Goal: Task Accomplishment & Management: Manage account settings

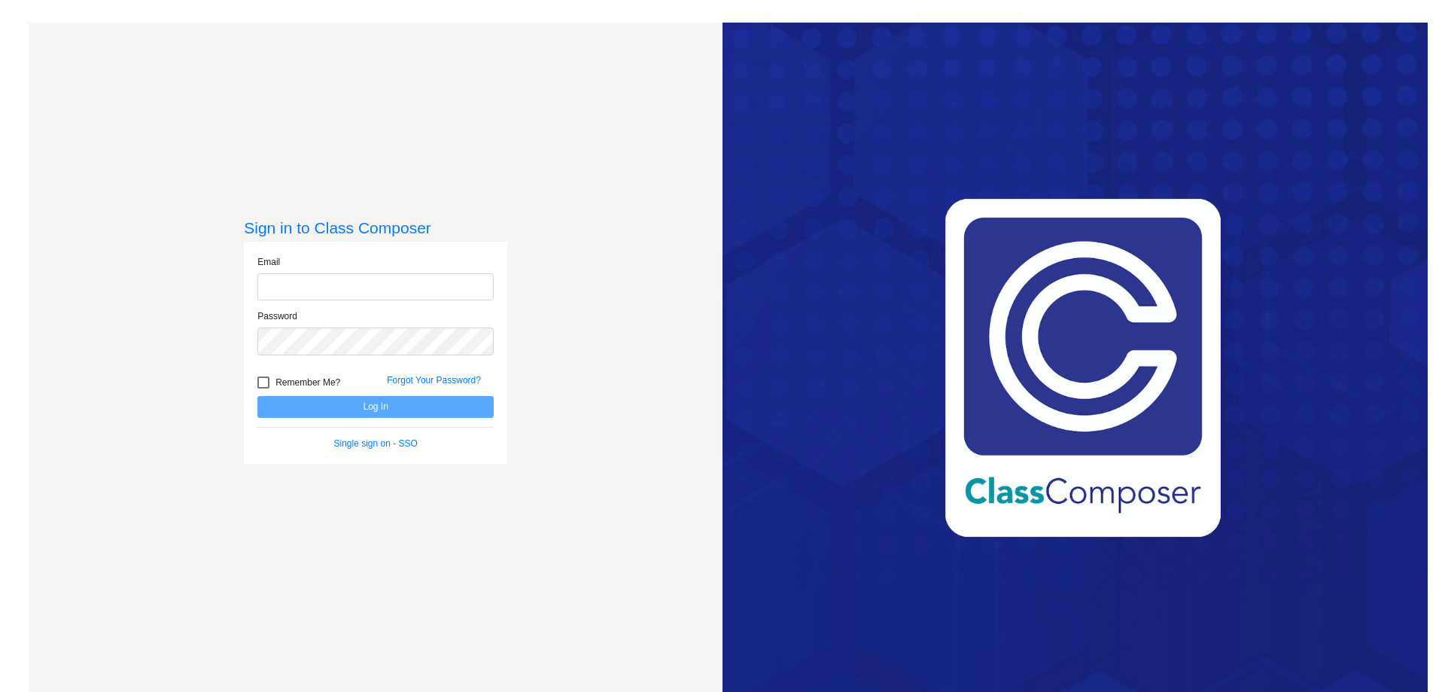
type input "[EMAIL_ADDRESS][DOMAIN_NAME]"
click at [399, 401] on button "Log In" at bounding box center [375, 407] width 236 height 22
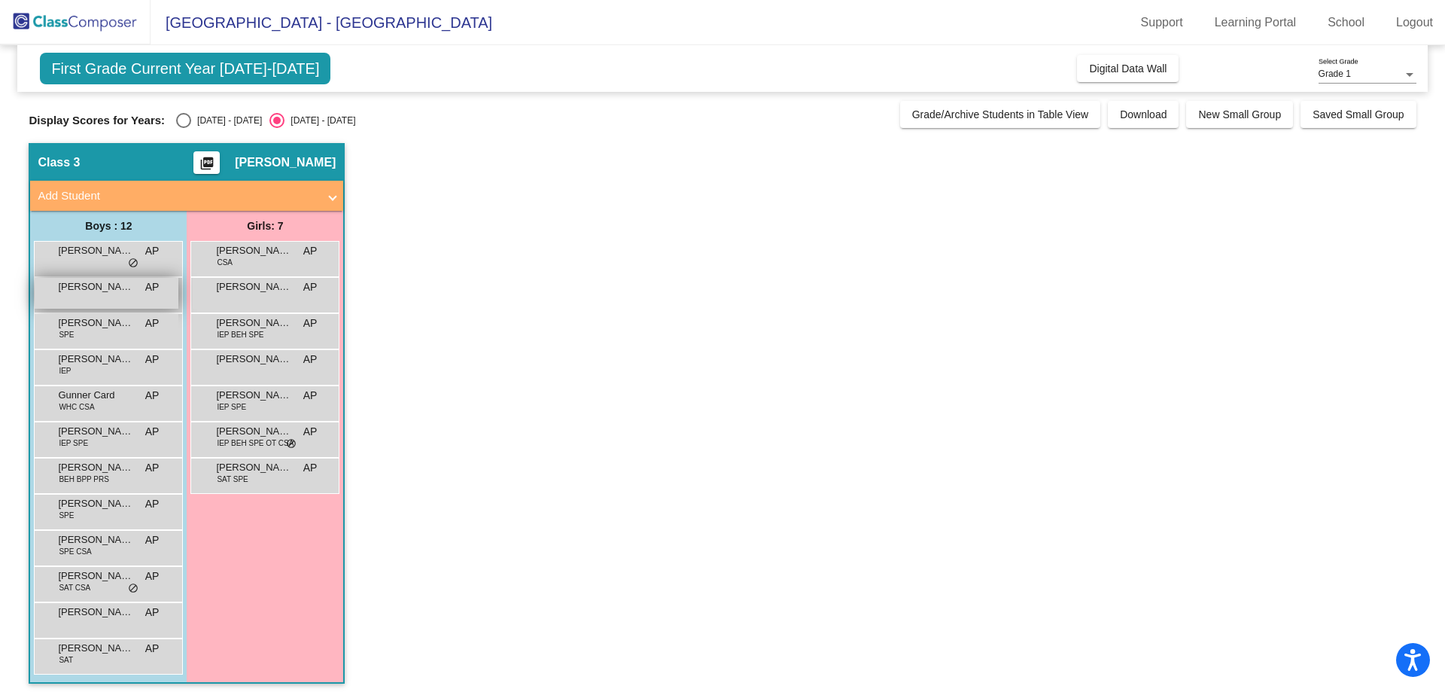
click at [116, 294] on div "Ashytn [PERSON_NAME] lock do_not_disturb_alt" at bounding box center [107, 293] width 144 height 31
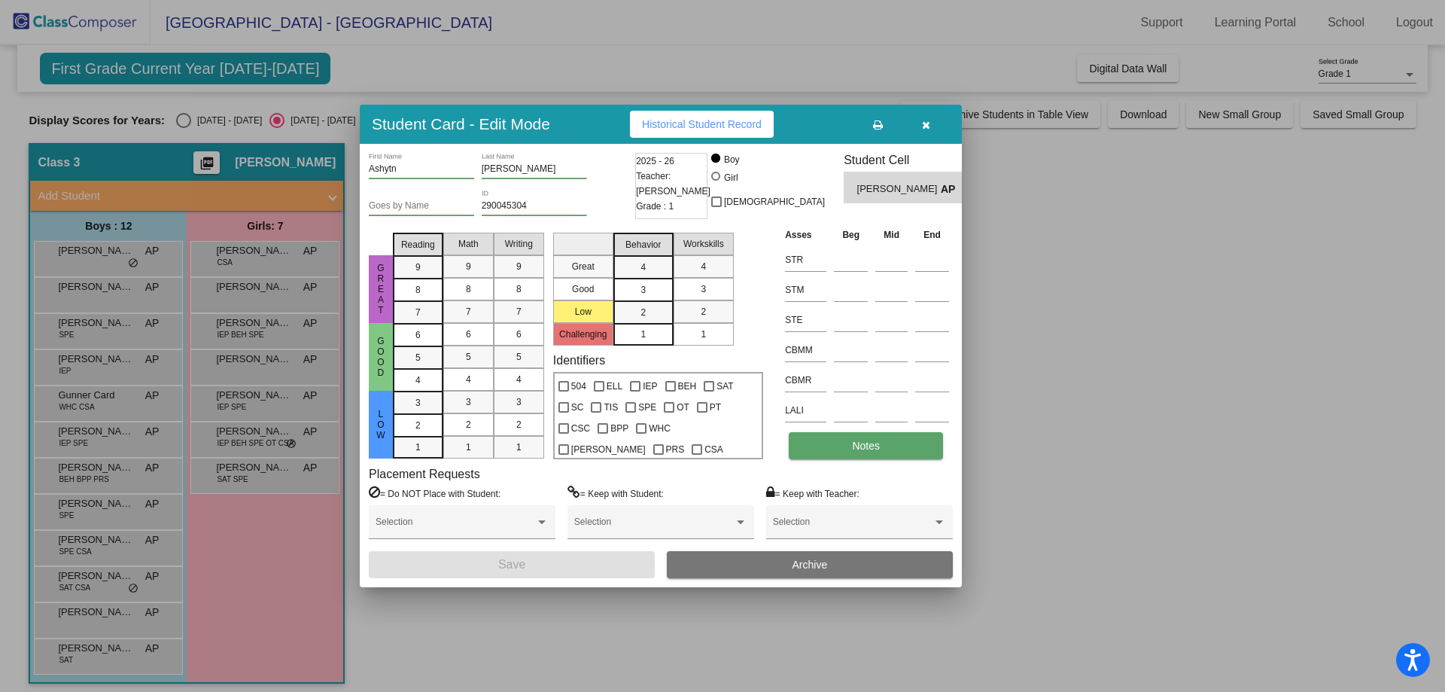
click at [839, 455] on button "Notes" at bounding box center [866, 445] width 154 height 27
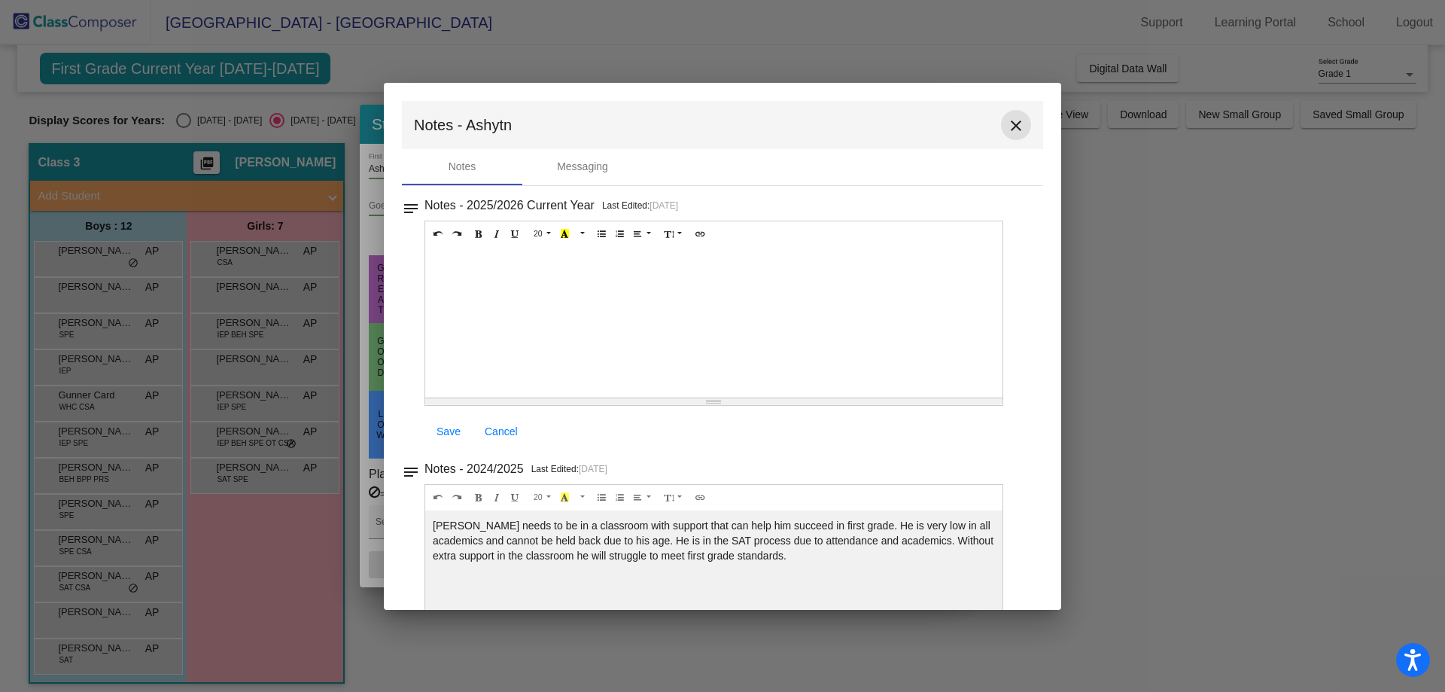
click at [1008, 121] on mat-icon "close" at bounding box center [1016, 126] width 18 height 18
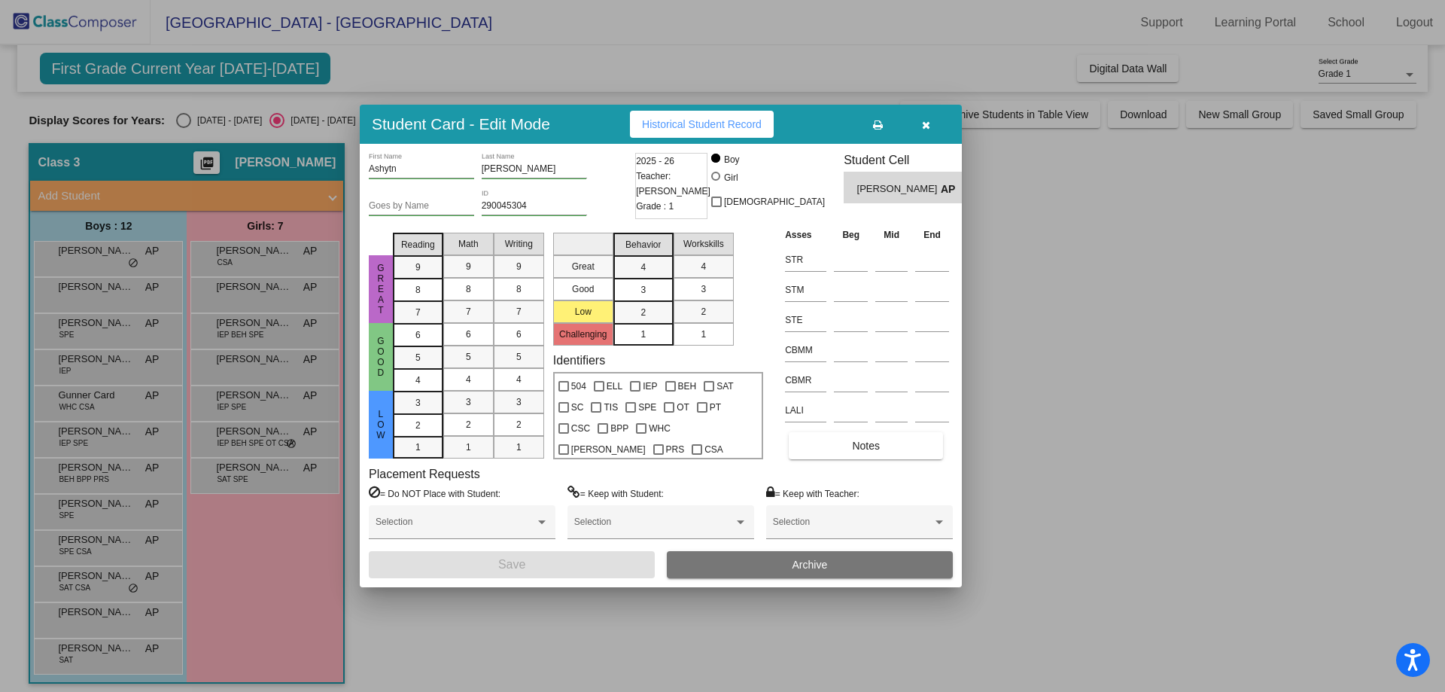
click at [928, 129] on icon "button" at bounding box center [926, 125] width 8 height 11
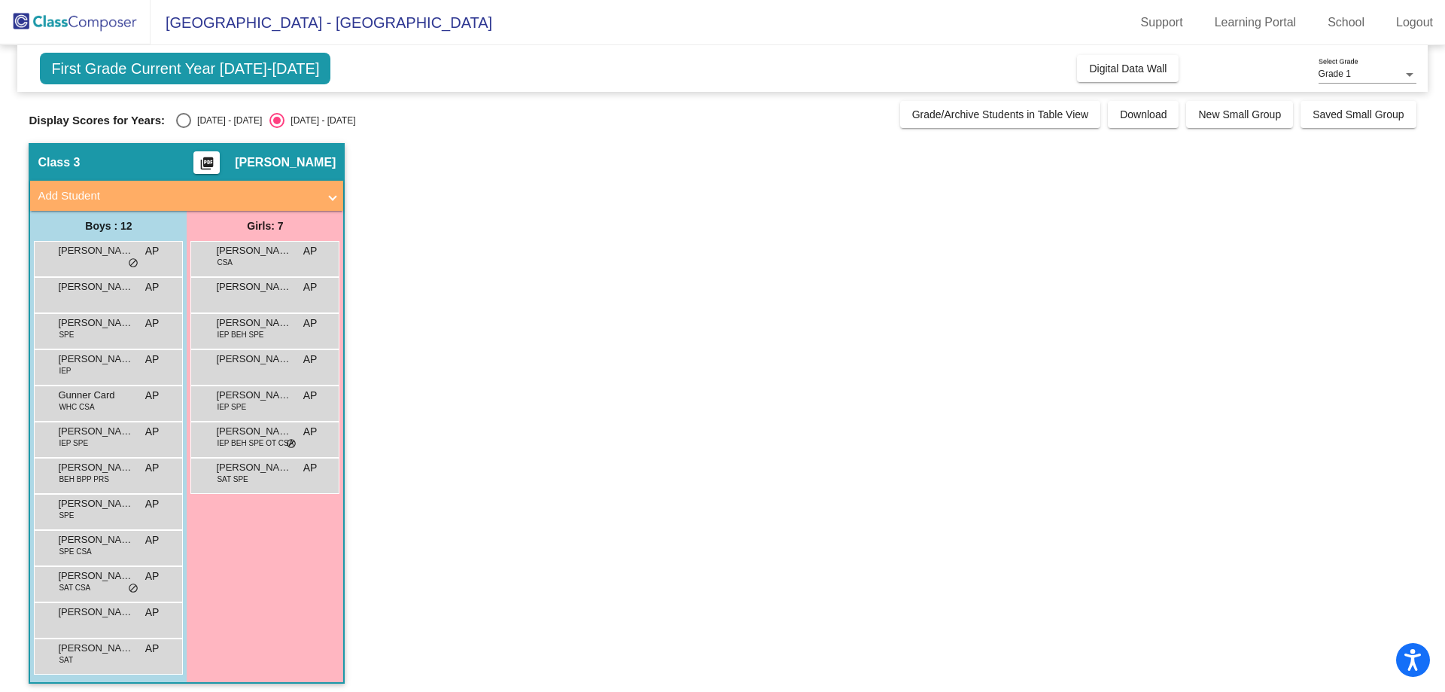
click at [181, 122] on div "Select an option" at bounding box center [183, 120] width 15 height 15
click at [183, 128] on input "[DATE] - [DATE]" at bounding box center [183, 128] width 1 height 1
radio input "true"
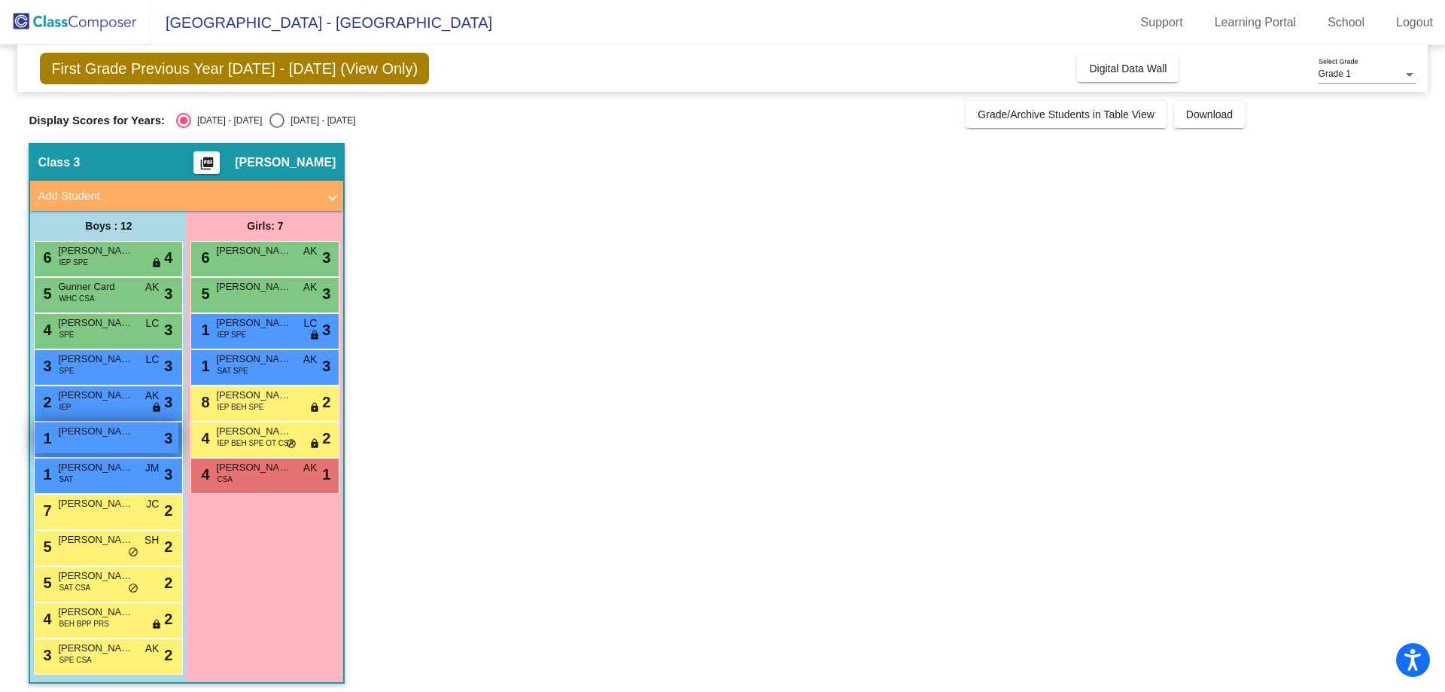
click at [147, 438] on div "1 Ashytn [PERSON_NAME] lock do_not_disturb_alt 3" at bounding box center [107, 437] width 144 height 31
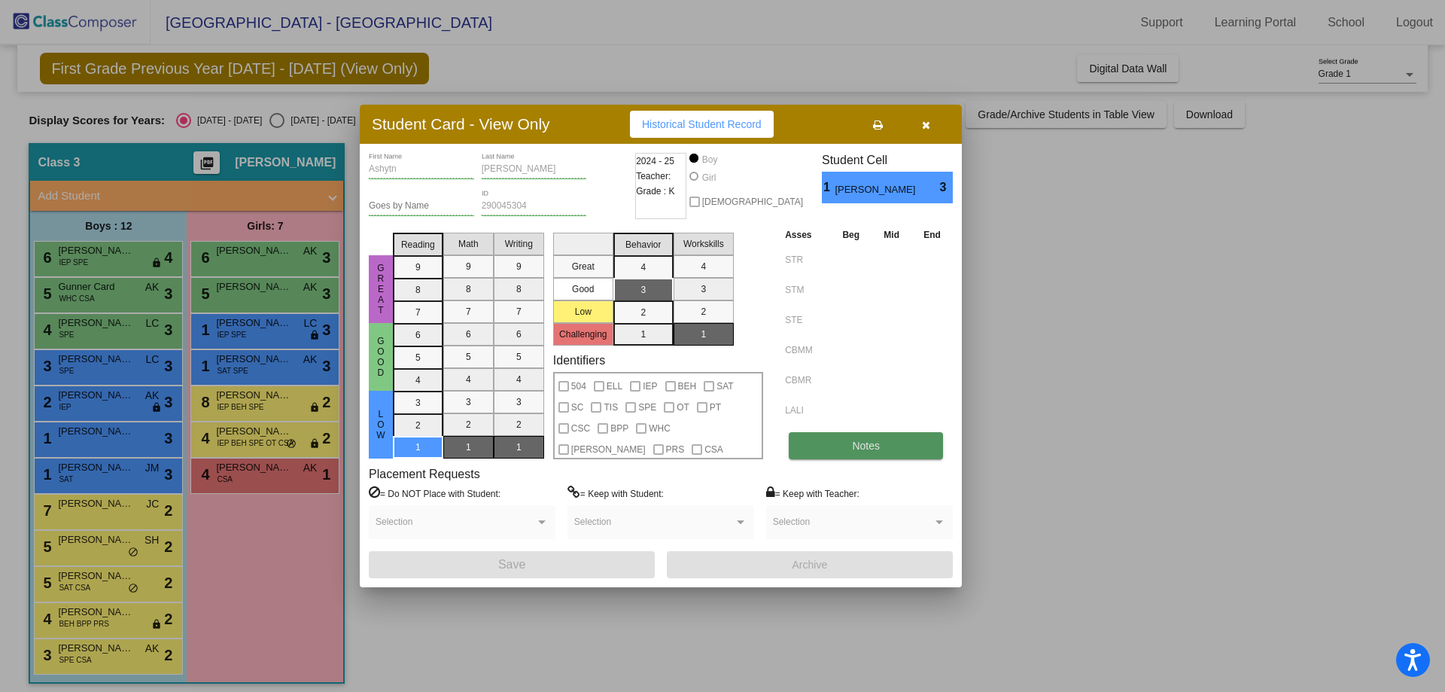
click at [863, 442] on span "Notes" at bounding box center [866, 445] width 28 height 12
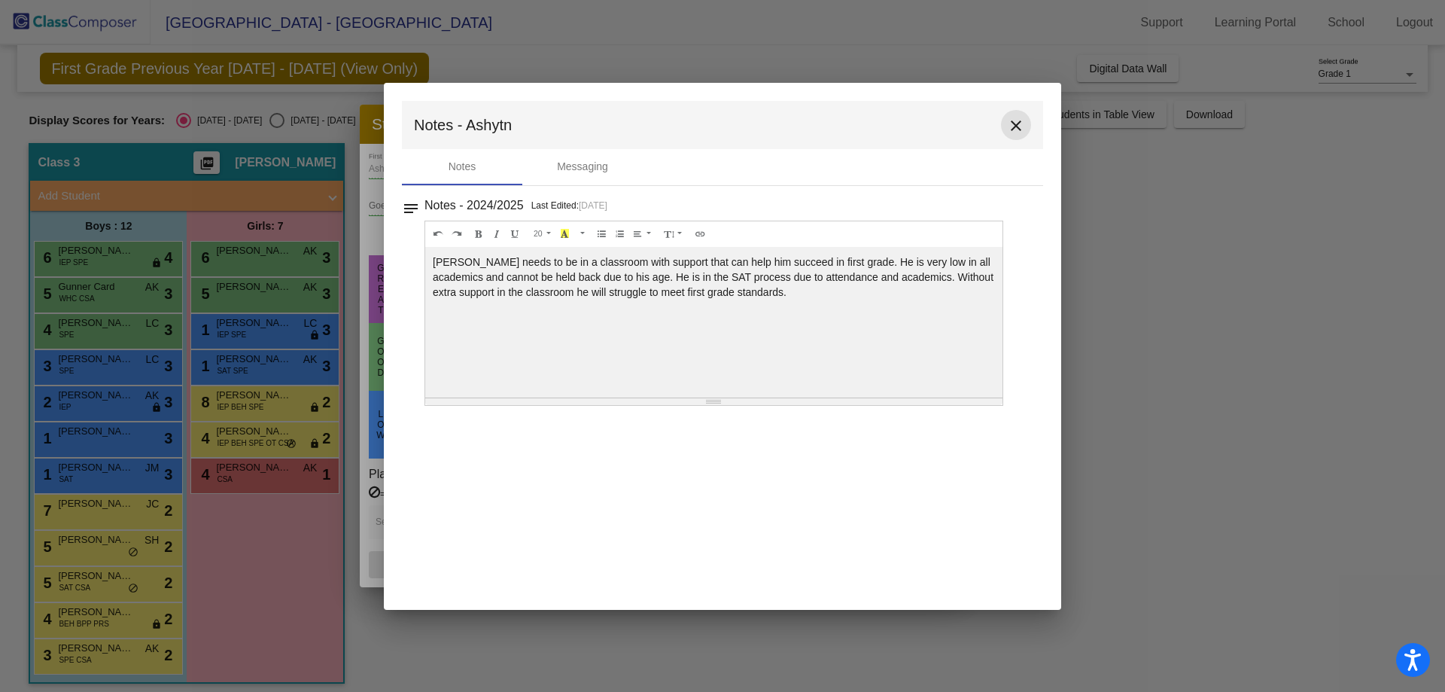
click at [1020, 127] on mat-icon "close" at bounding box center [1016, 126] width 18 height 18
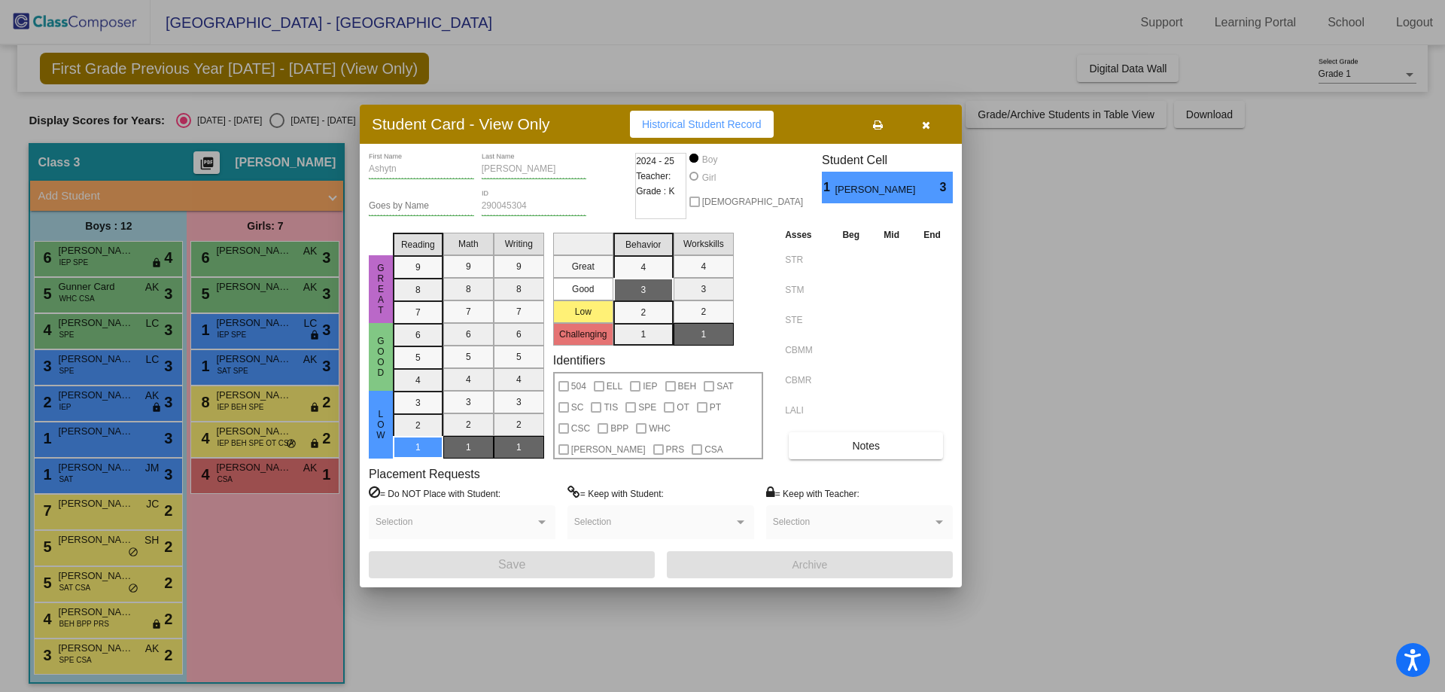
click at [928, 131] on button "button" at bounding box center [926, 124] width 48 height 27
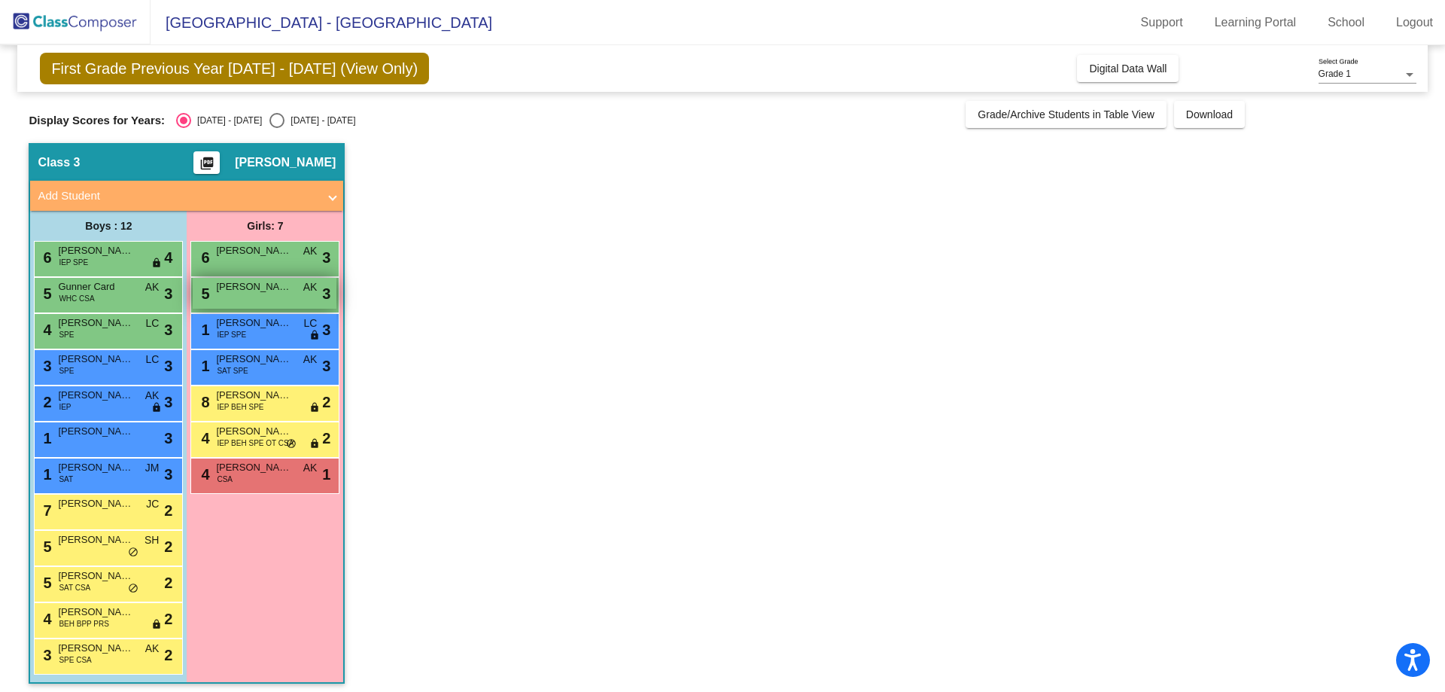
click at [289, 293] on span "[PERSON_NAME]" at bounding box center [253, 286] width 75 height 15
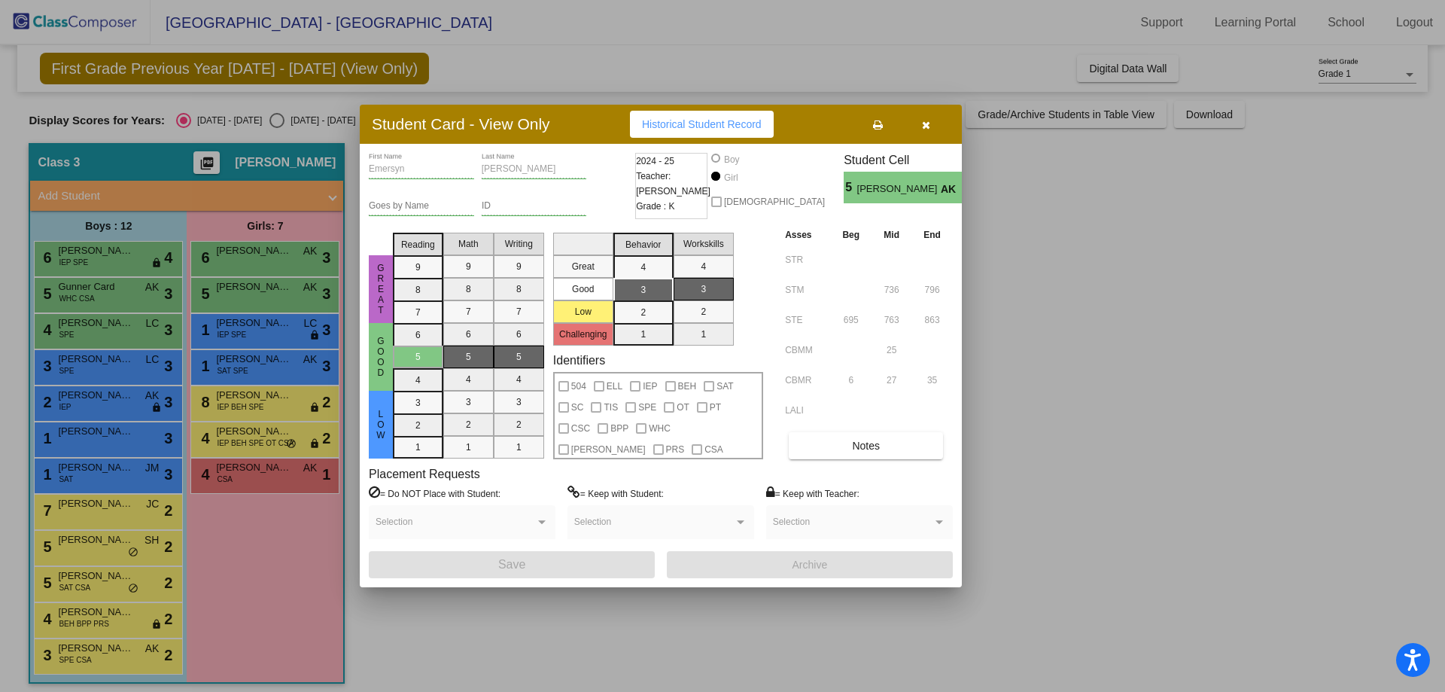
click at [932, 123] on button "button" at bounding box center [926, 124] width 48 height 27
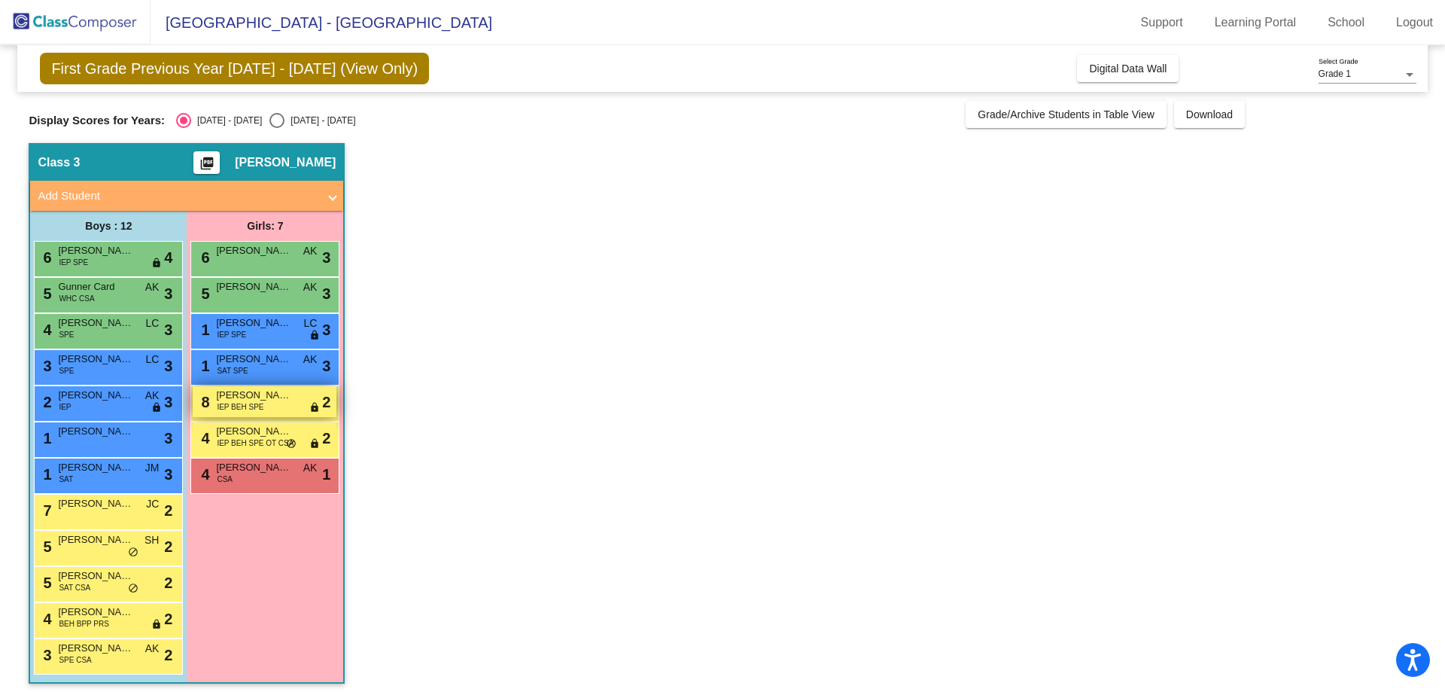
click at [289, 394] on span "[PERSON_NAME]" at bounding box center [253, 395] width 75 height 15
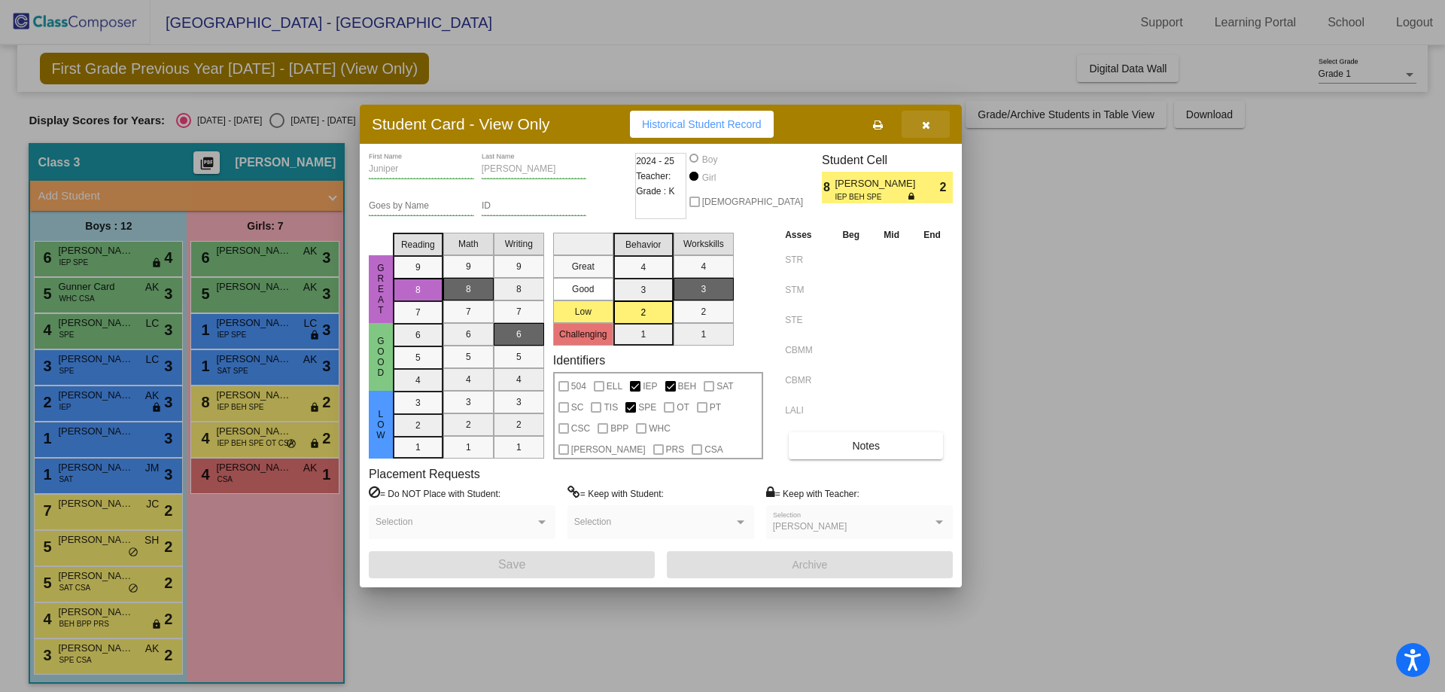
click at [928, 123] on icon "button" at bounding box center [926, 125] width 8 height 11
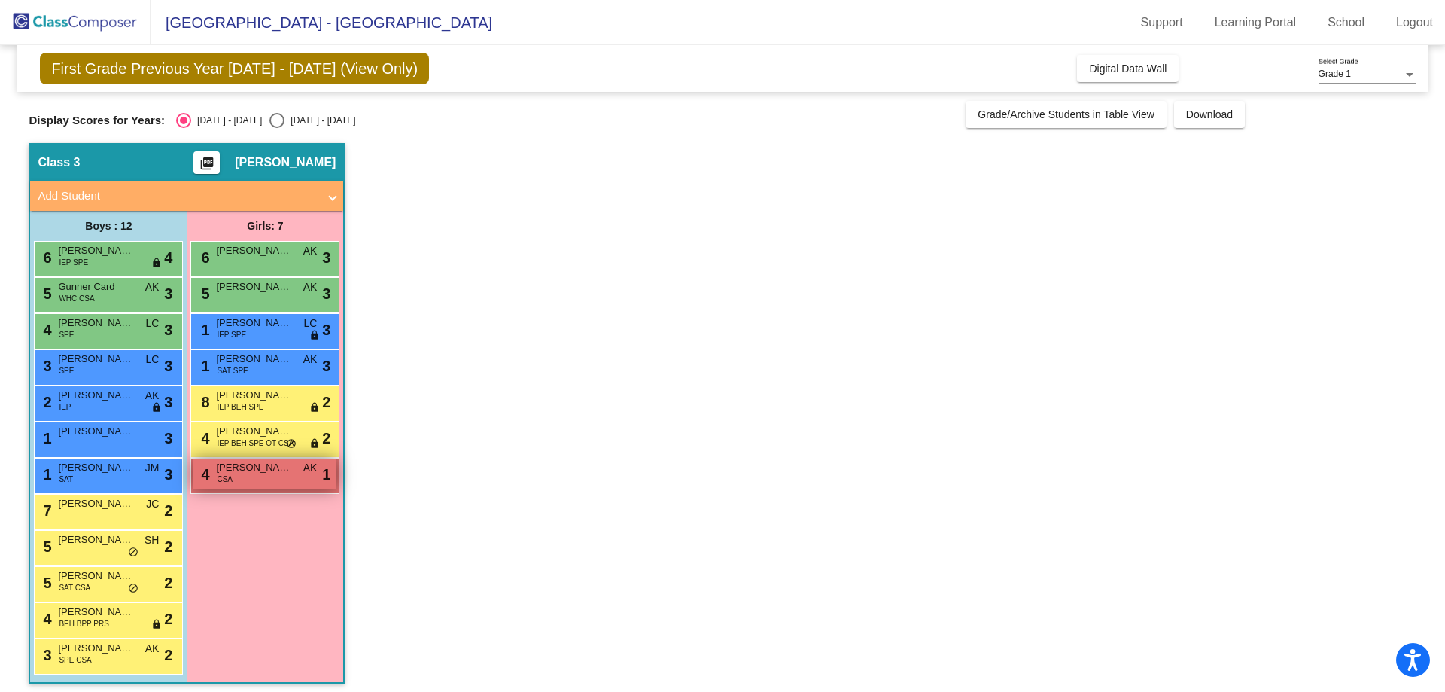
click at [239, 485] on div "4 [PERSON_NAME] CSA AK lock do_not_disturb_alt 1" at bounding box center [265, 473] width 144 height 31
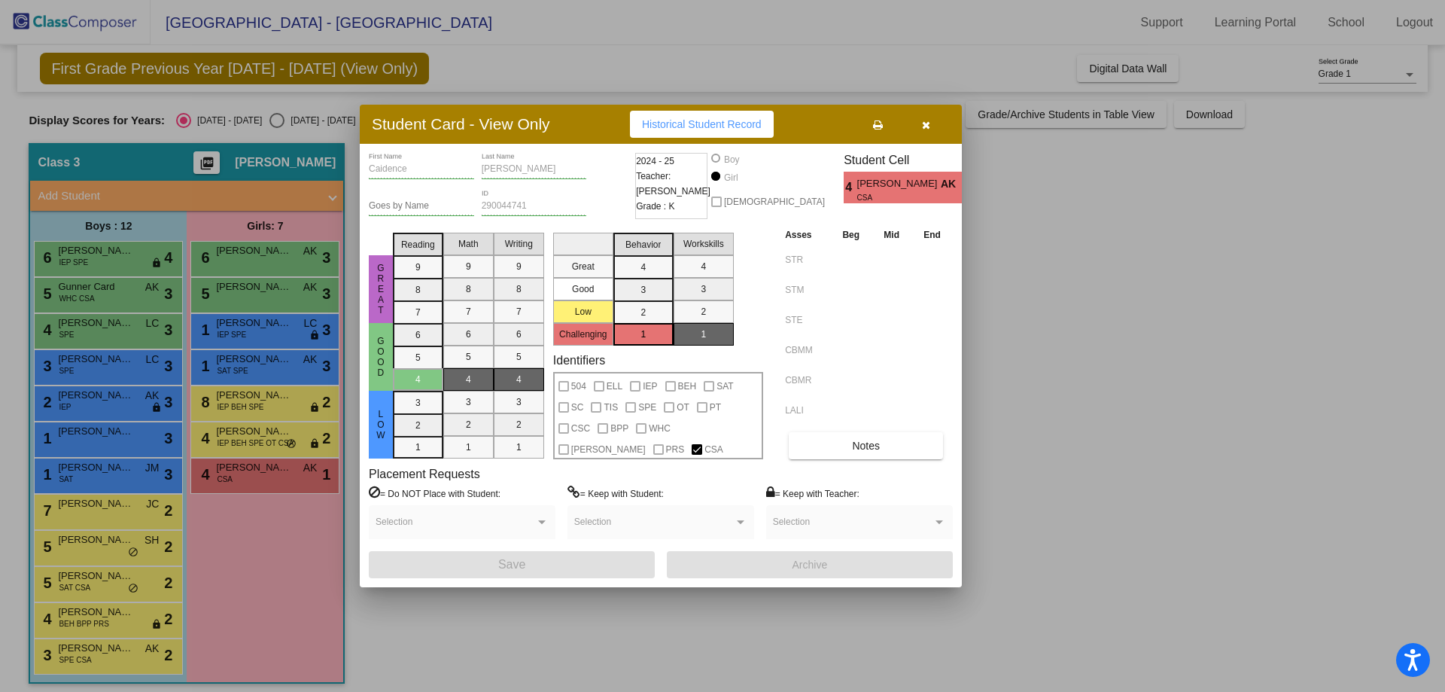
click at [924, 128] on icon "button" at bounding box center [926, 125] width 8 height 11
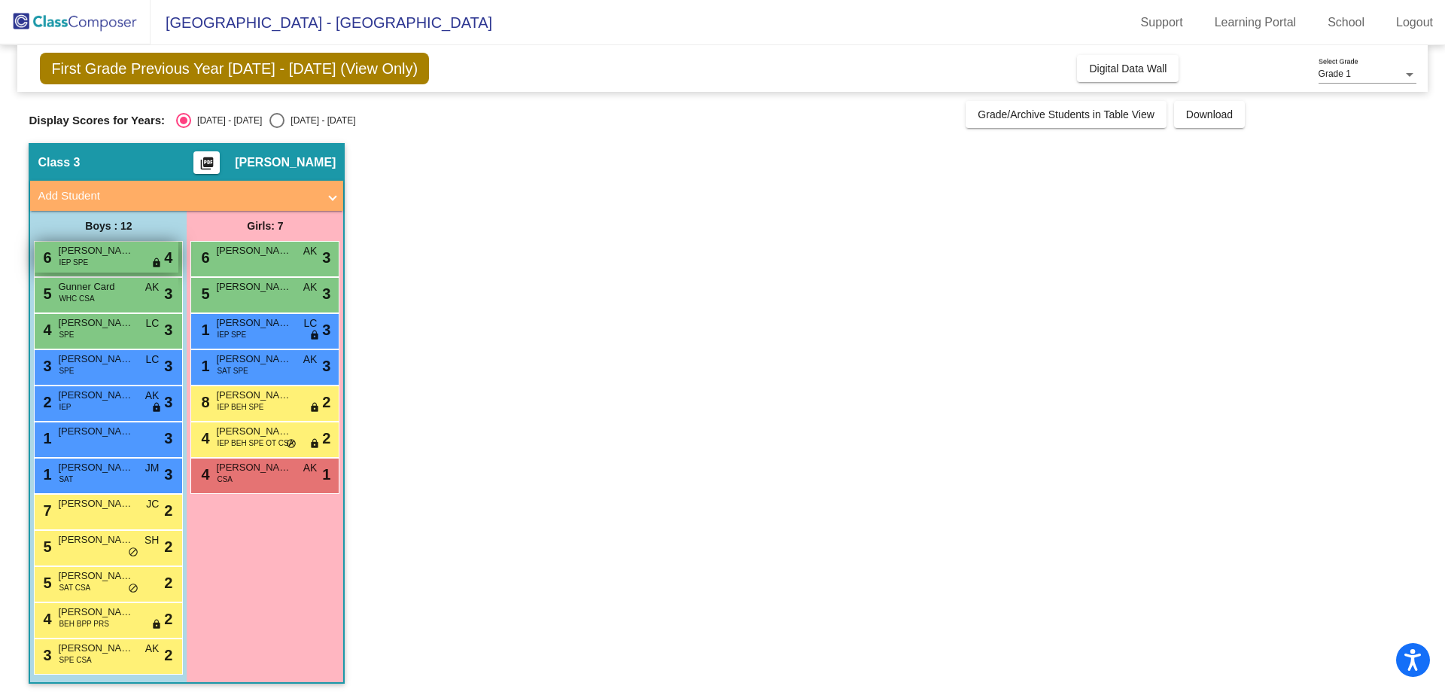
click at [134, 269] on div "6 [PERSON_NAME] IEP SPE lock do_not_disturb_alt 4" at bounding box center [107, 257] width 144 height 31
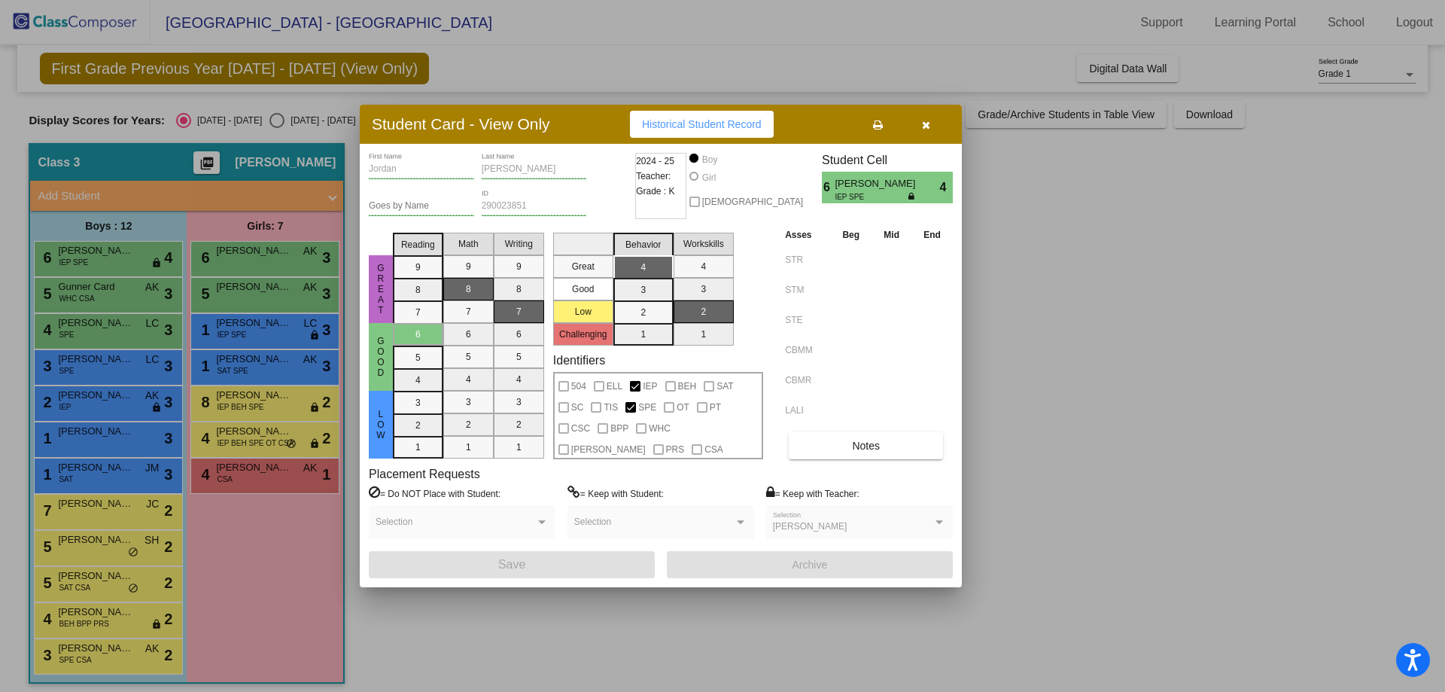
click at [1074, 293] on div at bounding box center [722, 346] width 1445 height 692
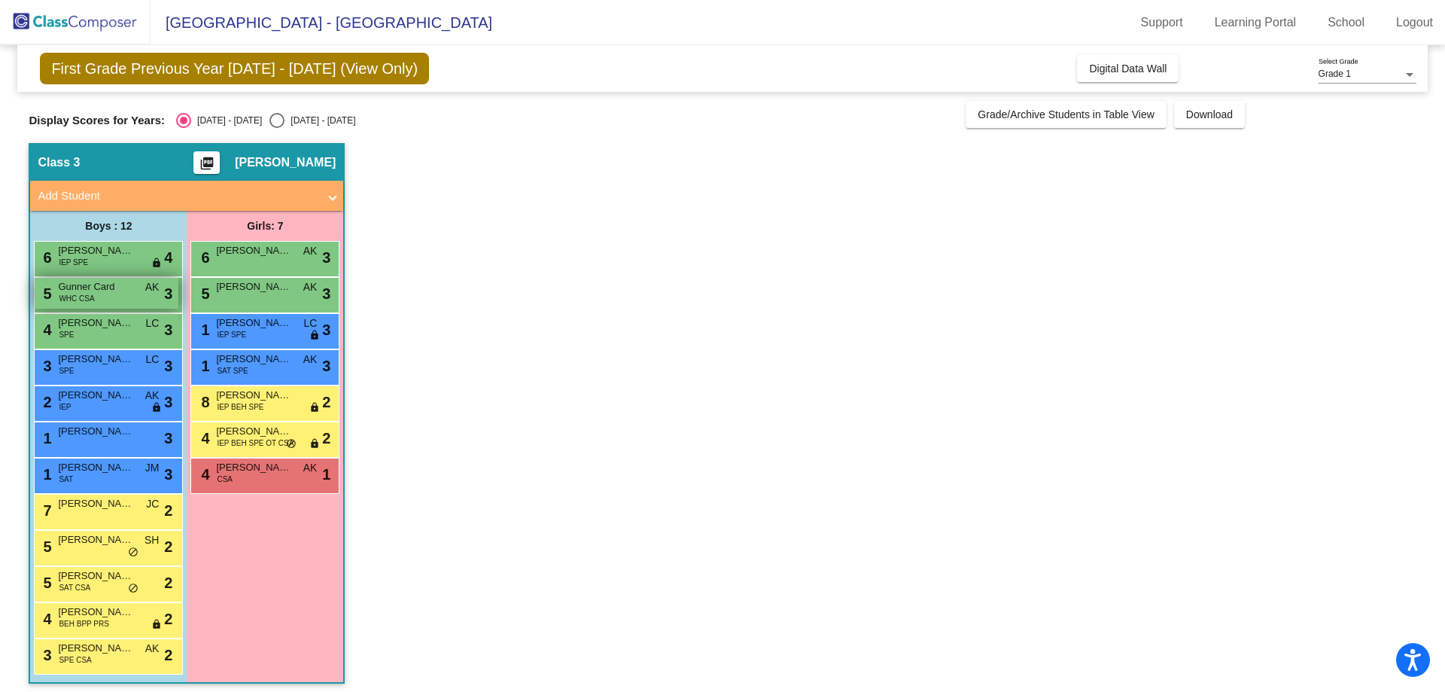
click at [102, 300] on div "5 Gunner Card WHC CSA AK lock do_not_disturb_alt 3" at bounding box center [107, 293] width 144 height 31
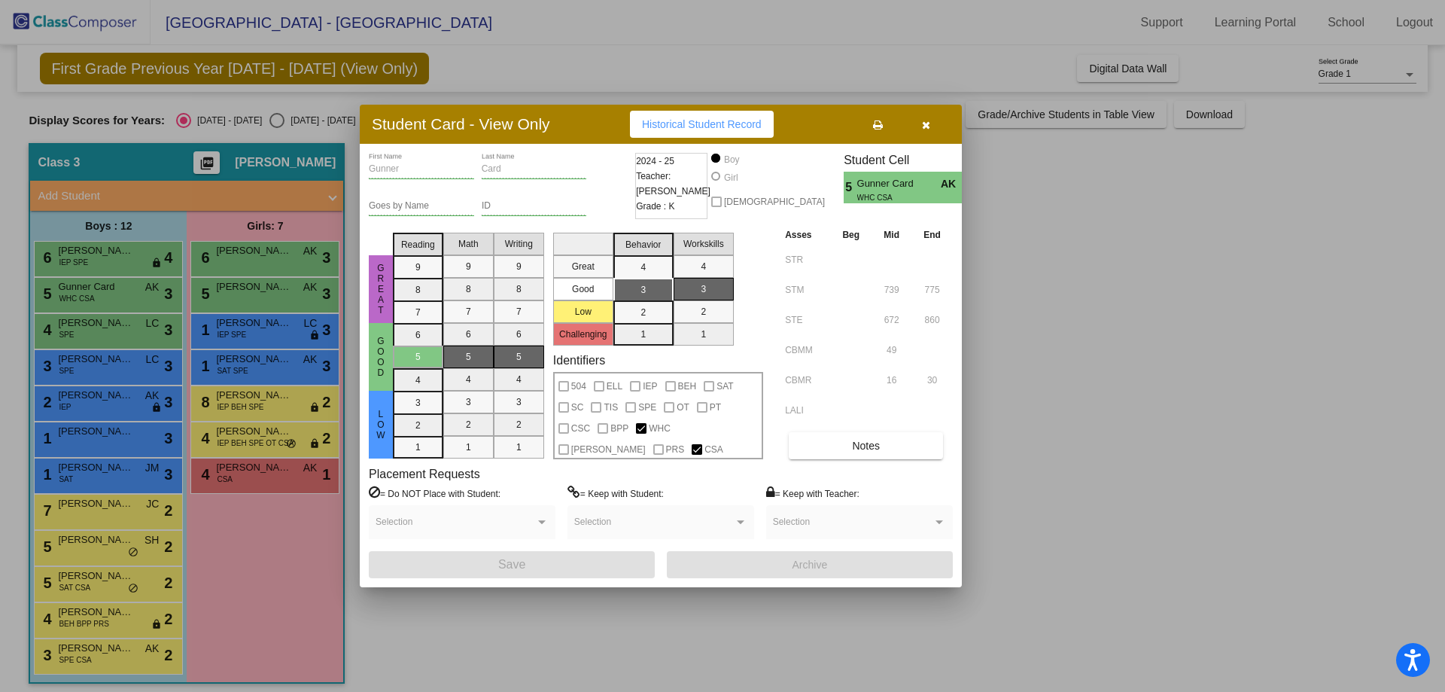
click at [1078, 342] on div at bounding box center [722, 346] width 1445 height 692
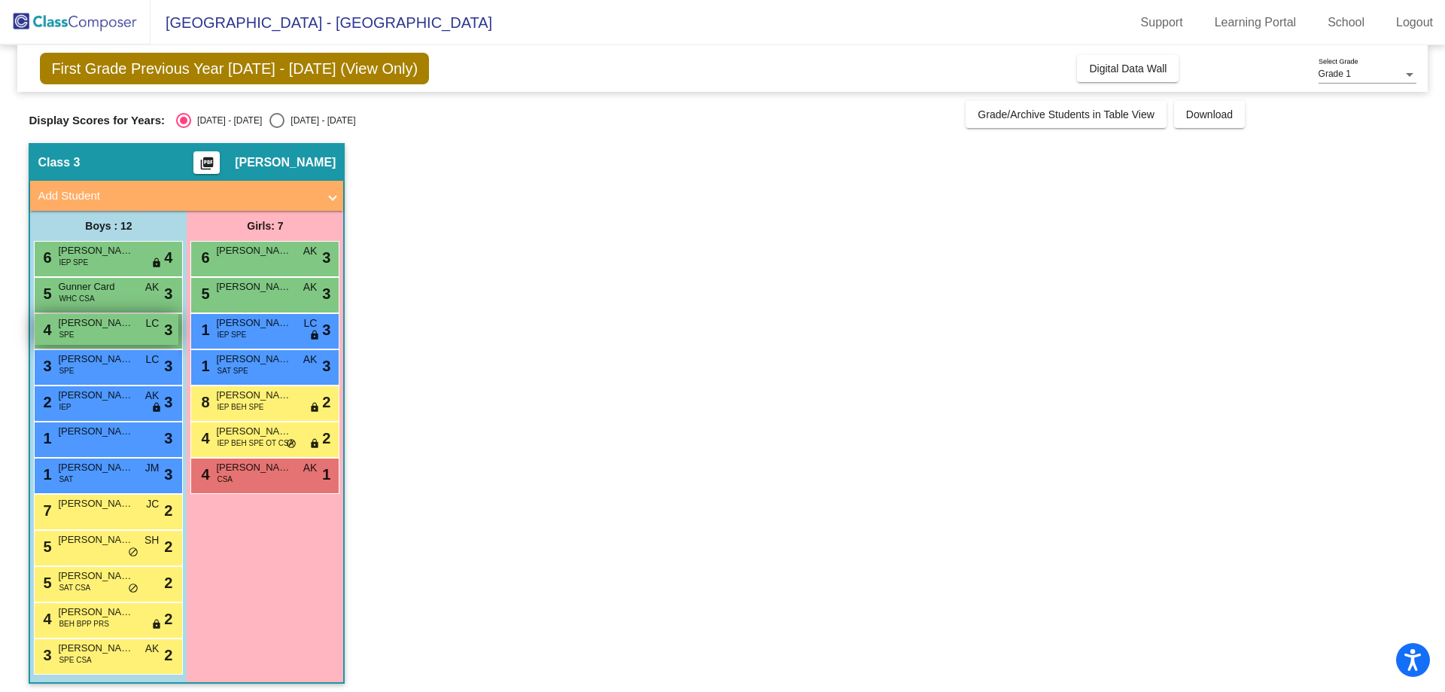
click at [113, 338] on div "4 [PERSON_NAME] SPE LC lock do_not_disturb_alt 3" at bounding box center [107, 329] width 144 height 31
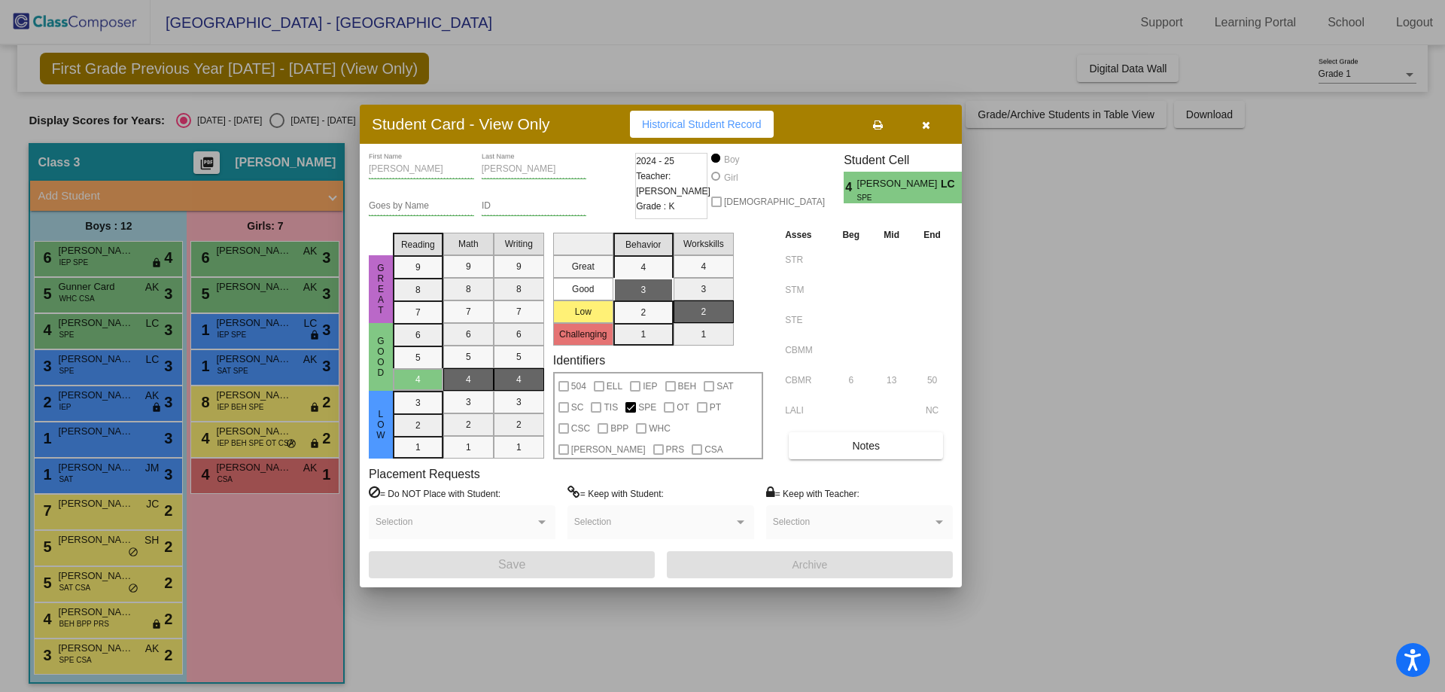
click at [1112, 478] on div at bounding box center [722, 346] width 1445 height 692
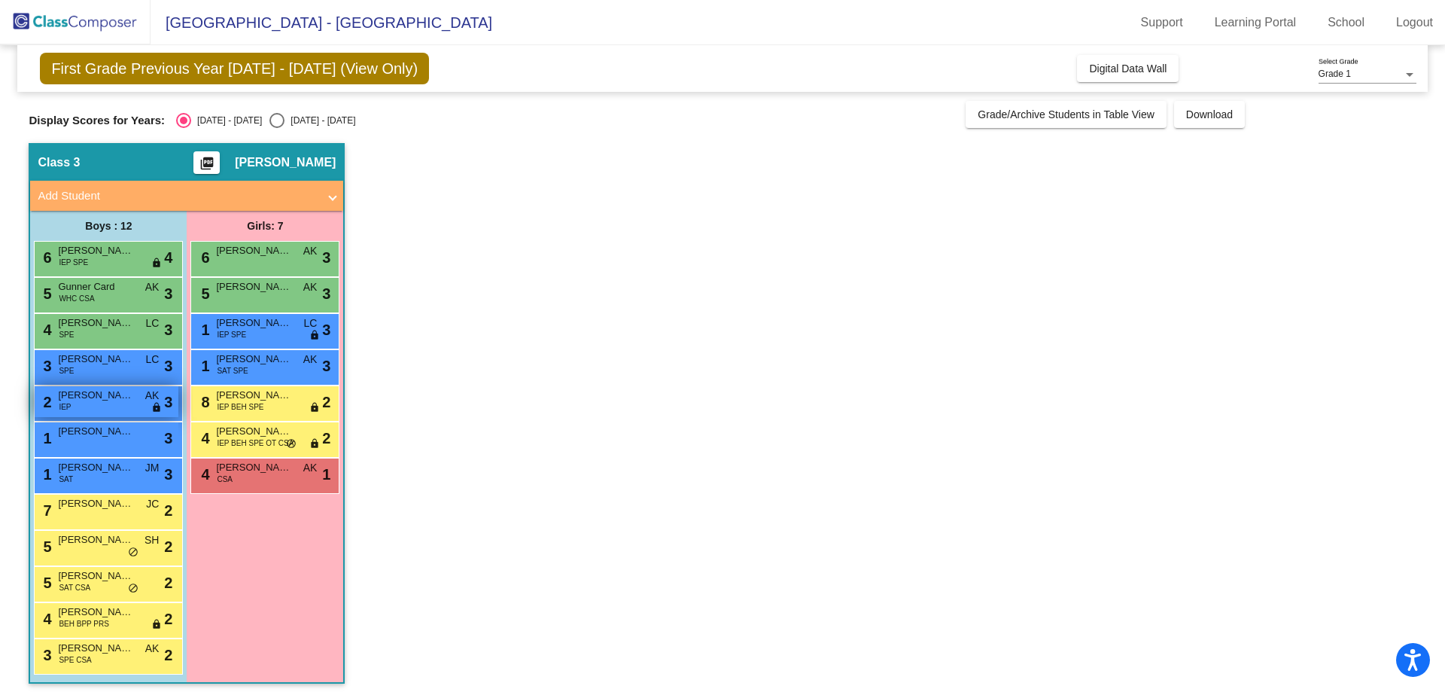
click at [74, 405] on div "2 [PERSON_NAME] IEP AK lock do_not_disturb_alt 3" at bounding box center [107, 401] width 144 height 31
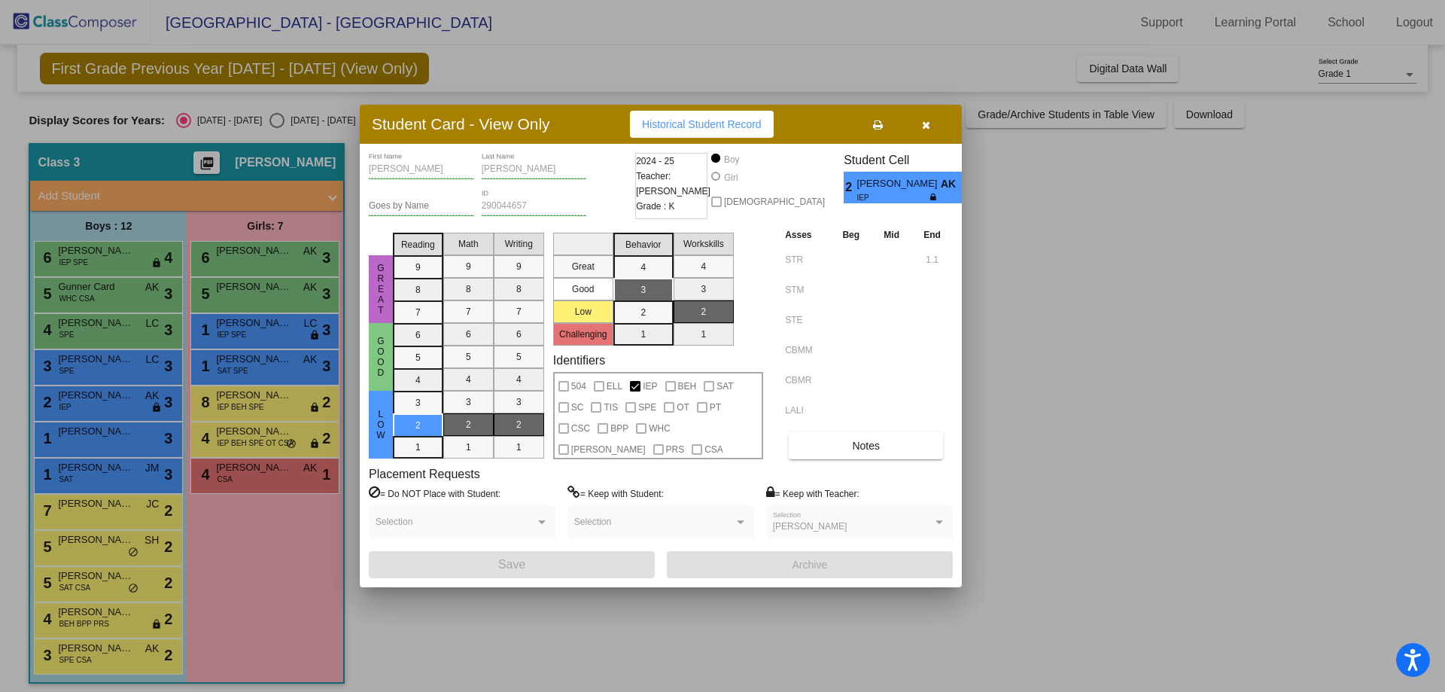
click at [1145, 377] on div at bounding box center [722, 346] width 1445 height 692
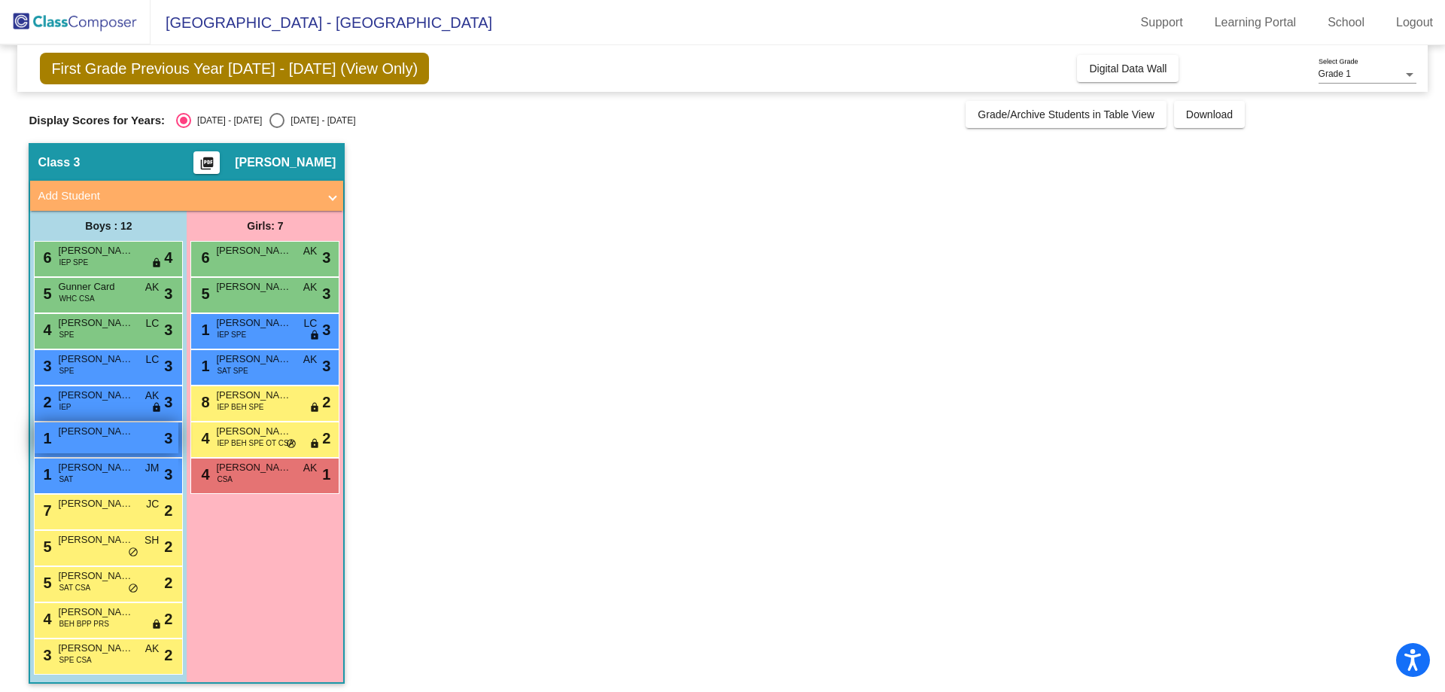
click at [86, 452] on div "1 Ashytn [PERSON_NAME] lock do_not_disturb_alt 3" at bounding box center [107, 437] width 144 height 31
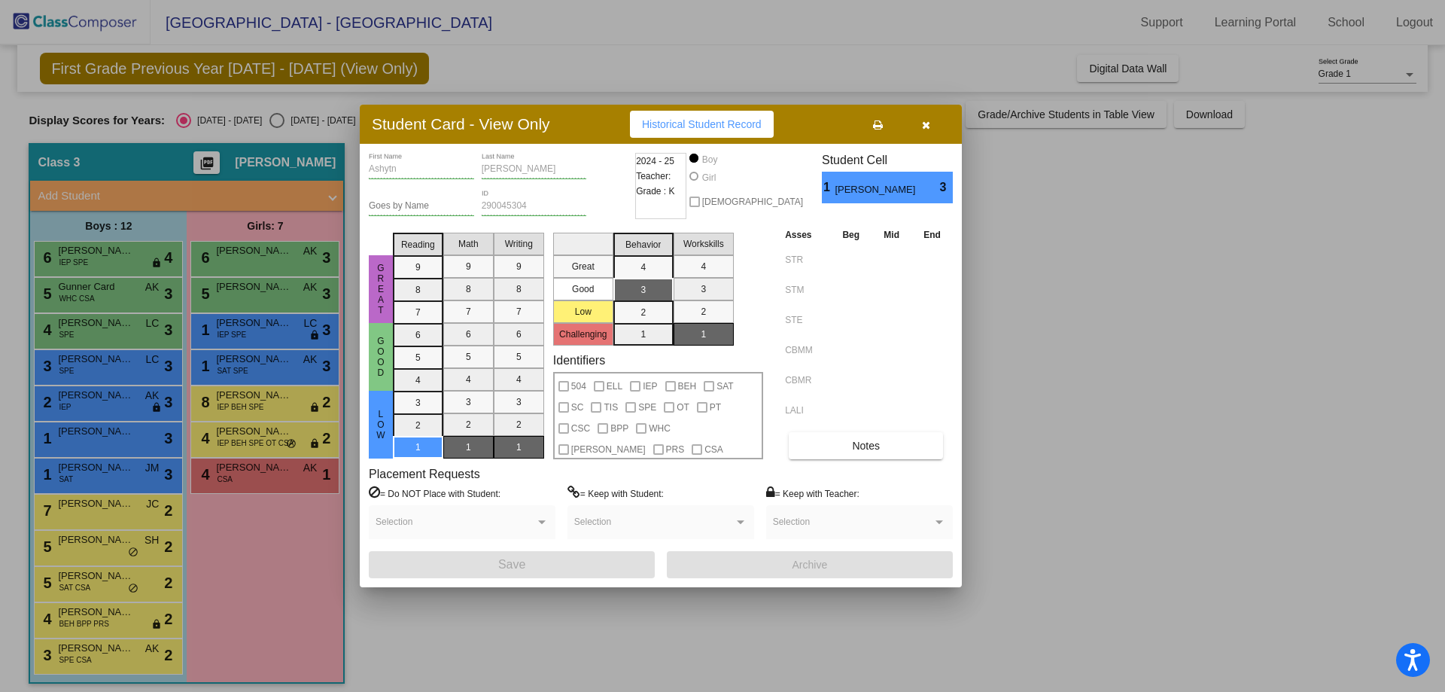
click at [1107, 434] on div at bounding box center [722, 346] width 1445 height 692
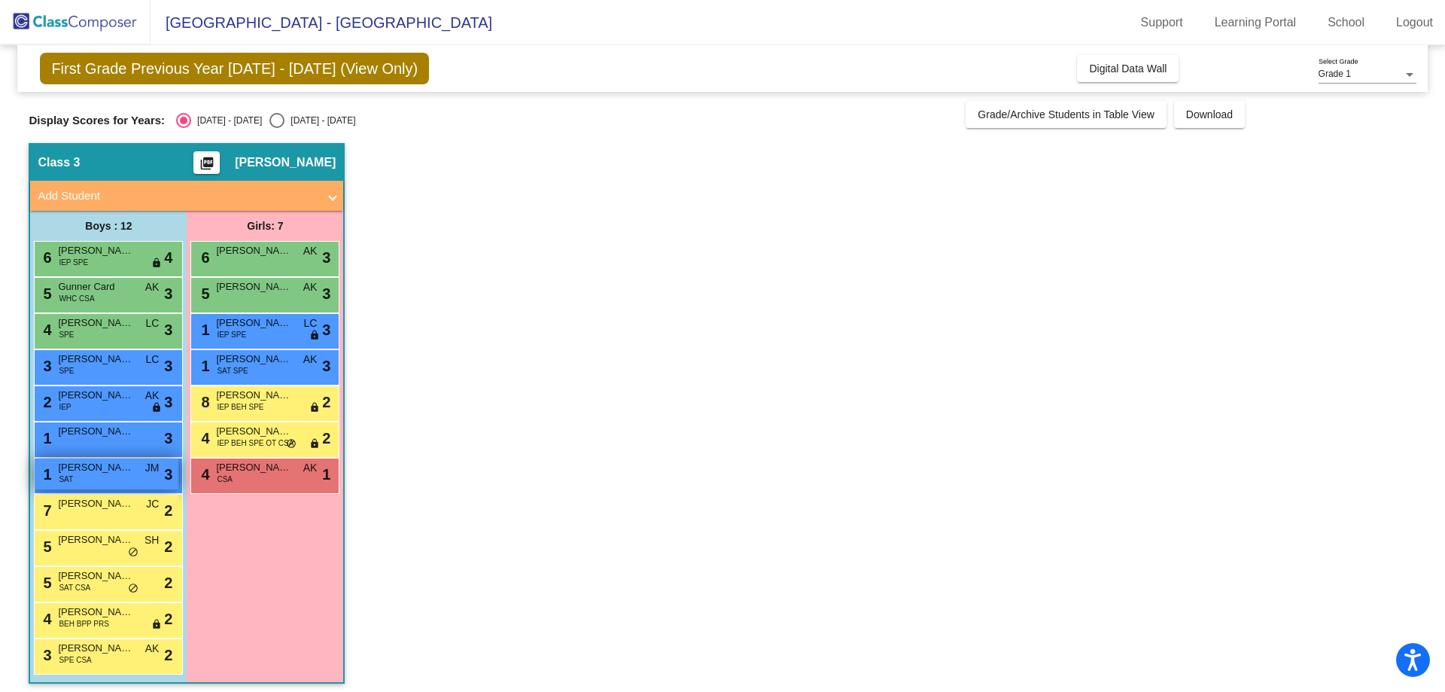
click at [144, 473] on div "1 [PERSON_NAME] SAT JM lock do_not_disturb_alt 3" at bounding box center [107, 473] width 144 height 31
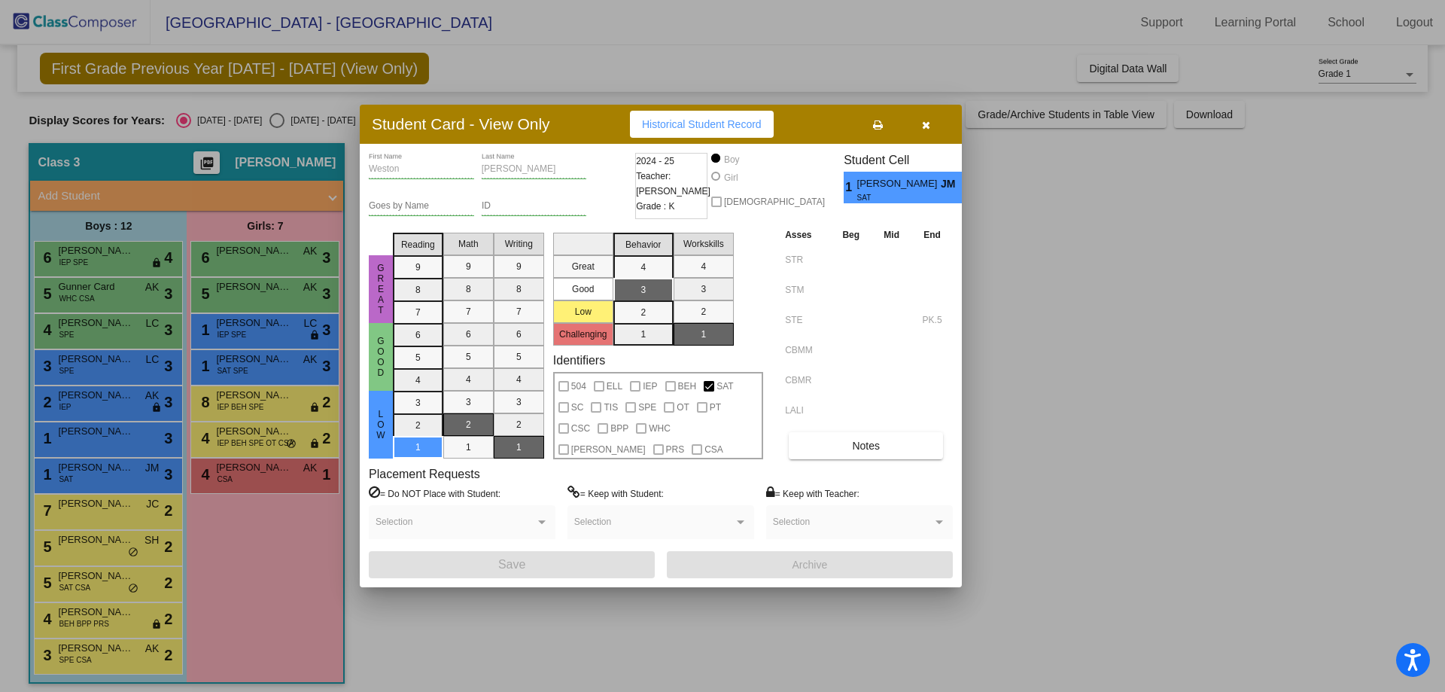
click at [1329, 445] on div at bounding box center [722, 346] width 1445 height 692
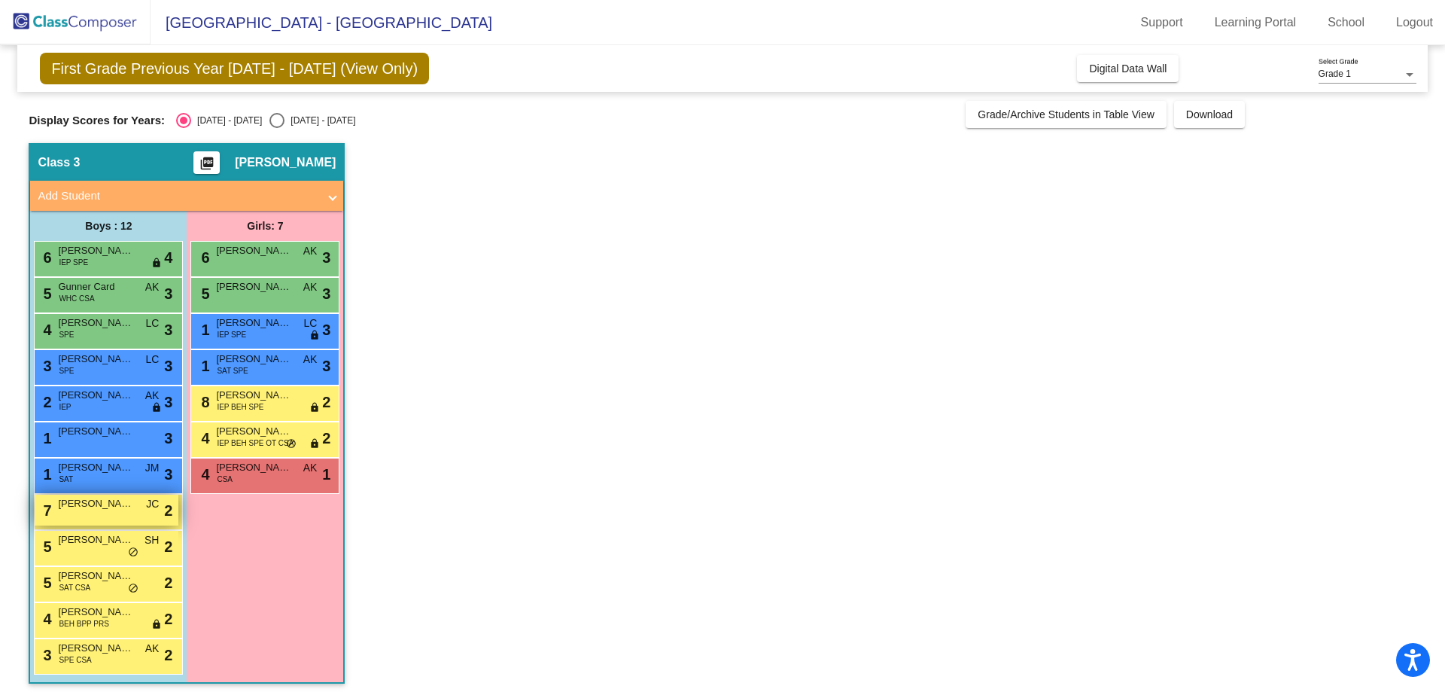
click at [132, 513] on div "7 [PERSON_NAME] Six JC lock do_not_disturb_alt 2" at bounding box center [107, 509] width 144 height 31
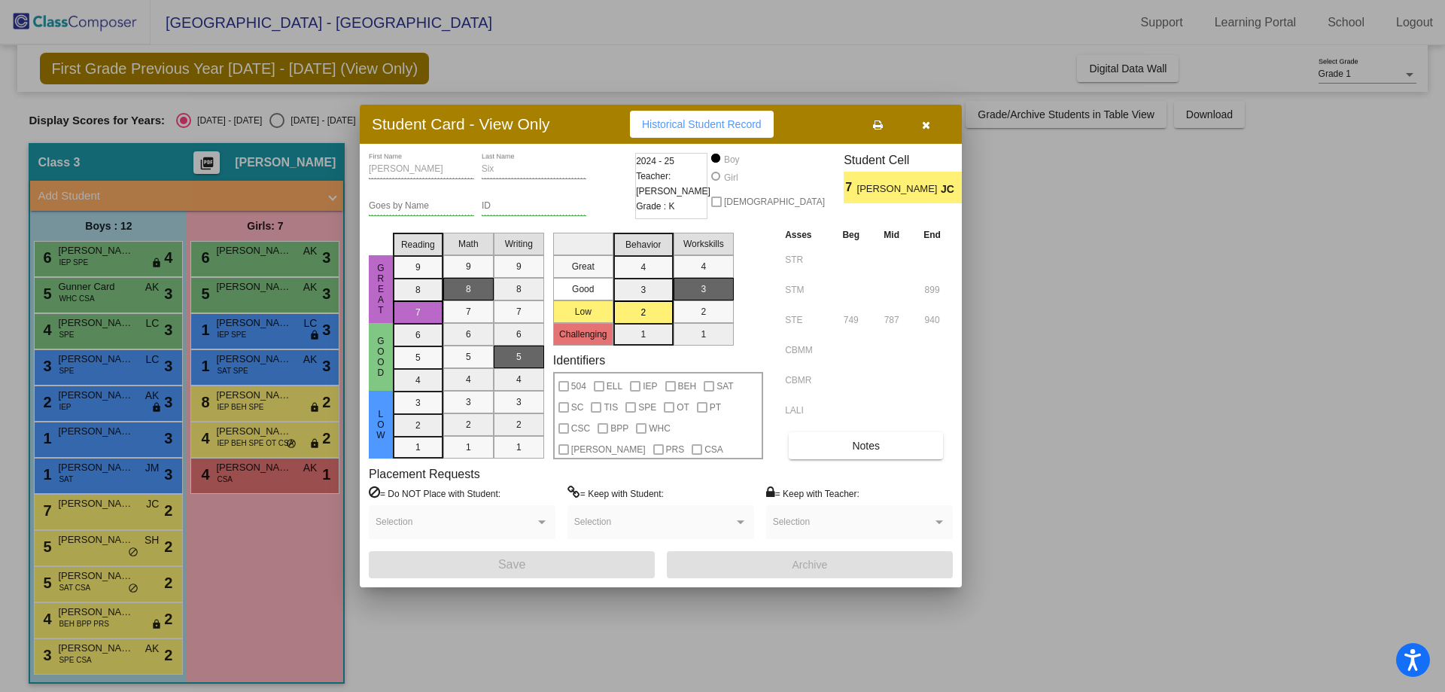
drag, startPoint x: 1066, startPoint y: 415, endPoint x: 1054, endPoint y: 418, distance: 11.7
click at [1055, 418] on div at bounding box center [722, 346] width 1445 height 692
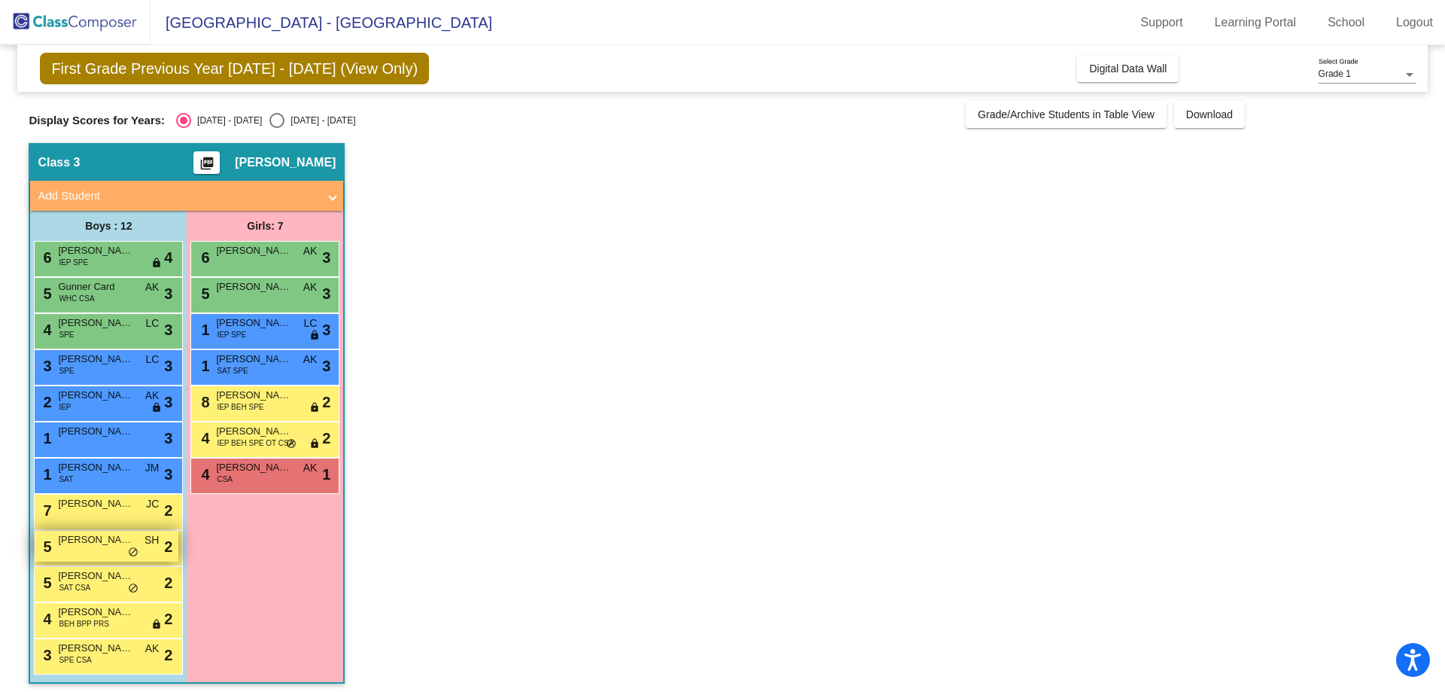
click at [105, 552] on div "5 [PERSON_NAME] SH lock do_not_disturb_alt 2" at bounding box center [107, 546] width 144 height 31
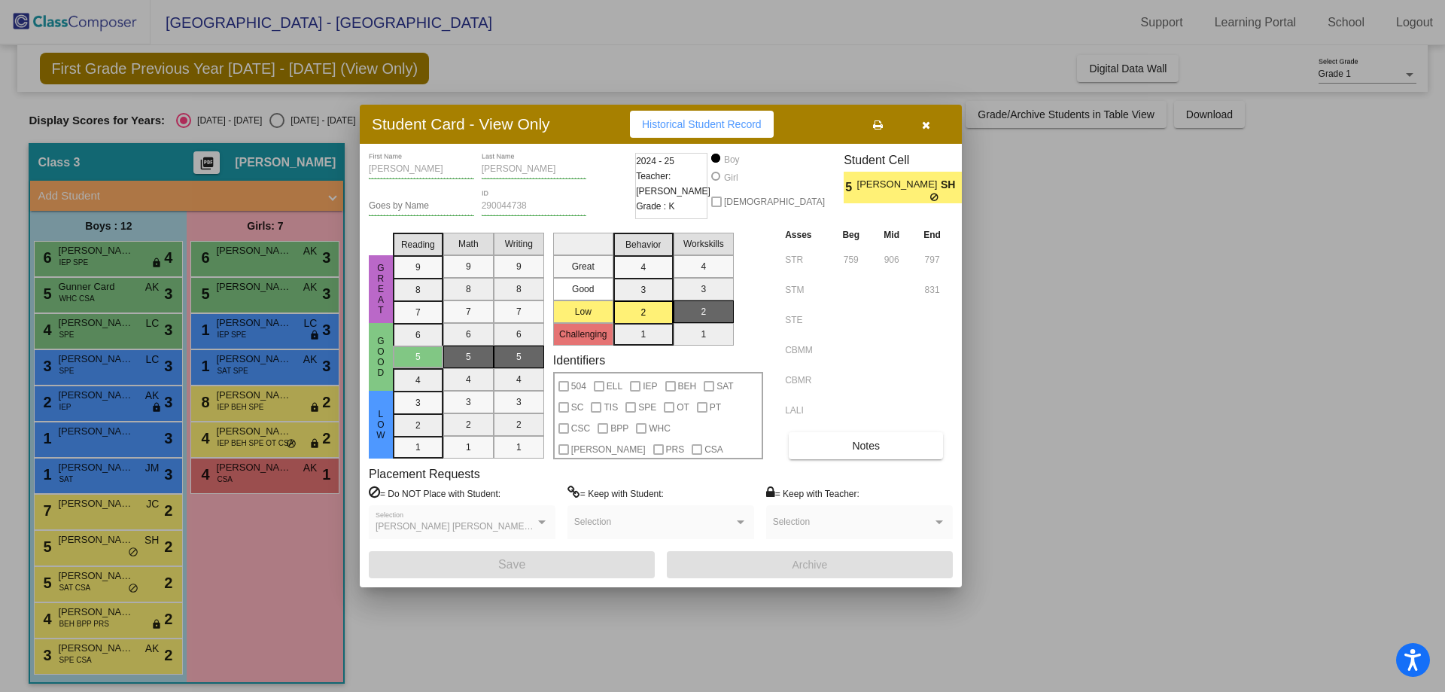
click at [1080, 394] on div at bounding box center [722, 346] width 1445 height 692
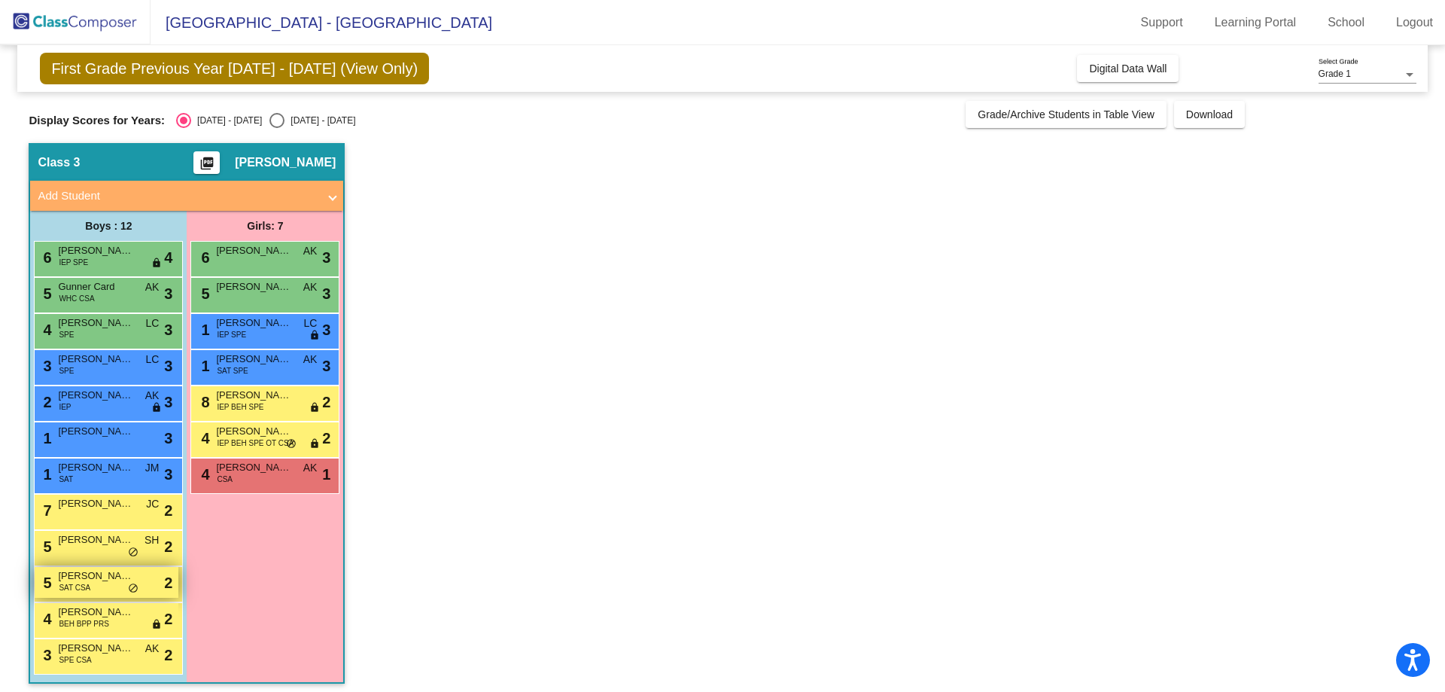
click at [92, 588] on div "5 [PERSON_NAME] [PERSON_NAME] SAT CSA lock do_not_disturb_alt 2" at bounding box center [107, 582] width 144 height 31
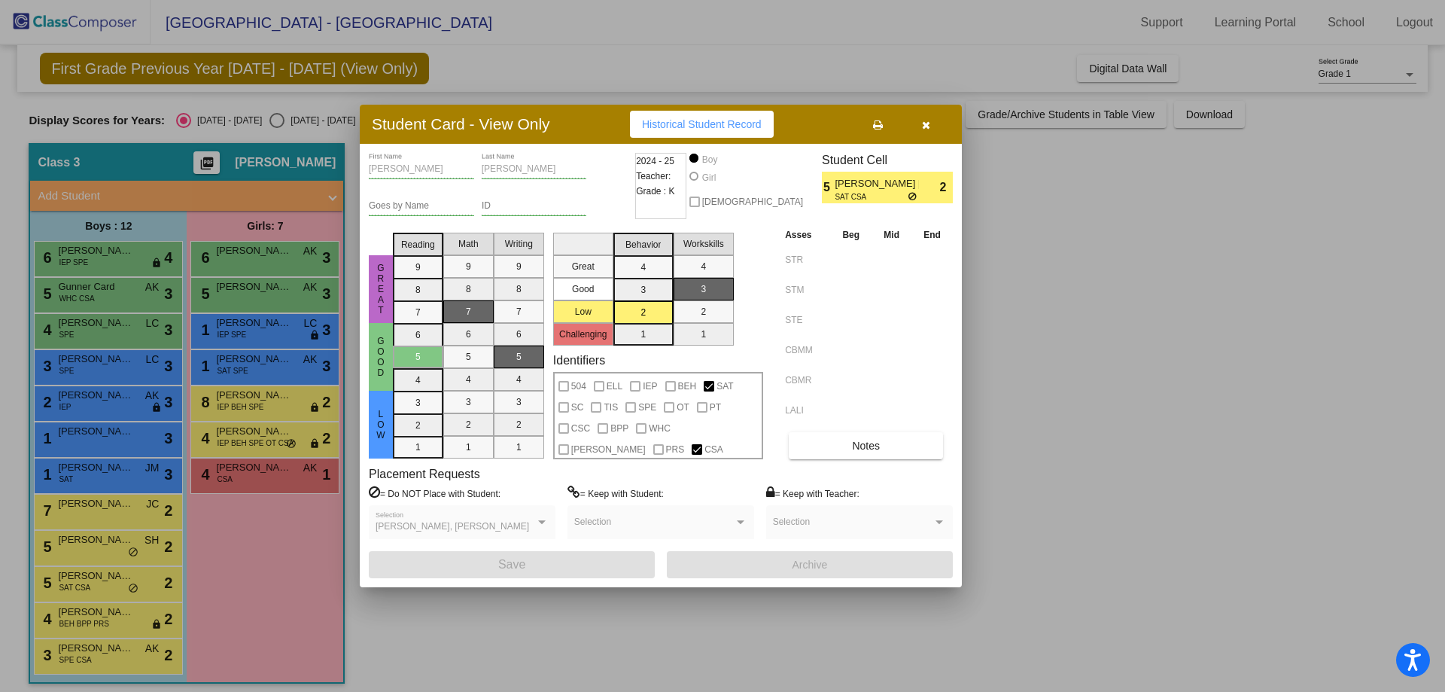
click at [1286, 388] on div at bounding box center [722, 346] width 1445 height 692
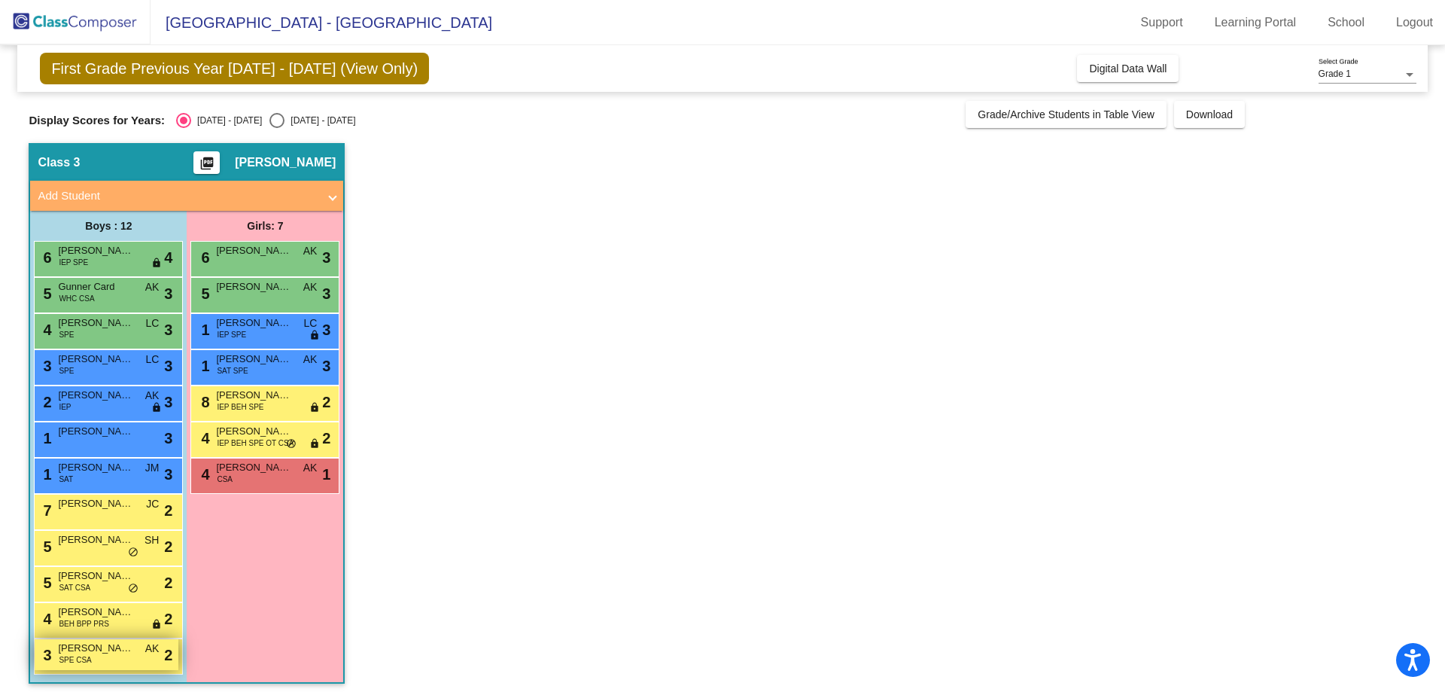
click at [115, 664] on div "3 [PERSON_NAME] SPE CSA AK lock do_not_disturb_alt 2" at bounding box center [107, 654] width 144 height 31
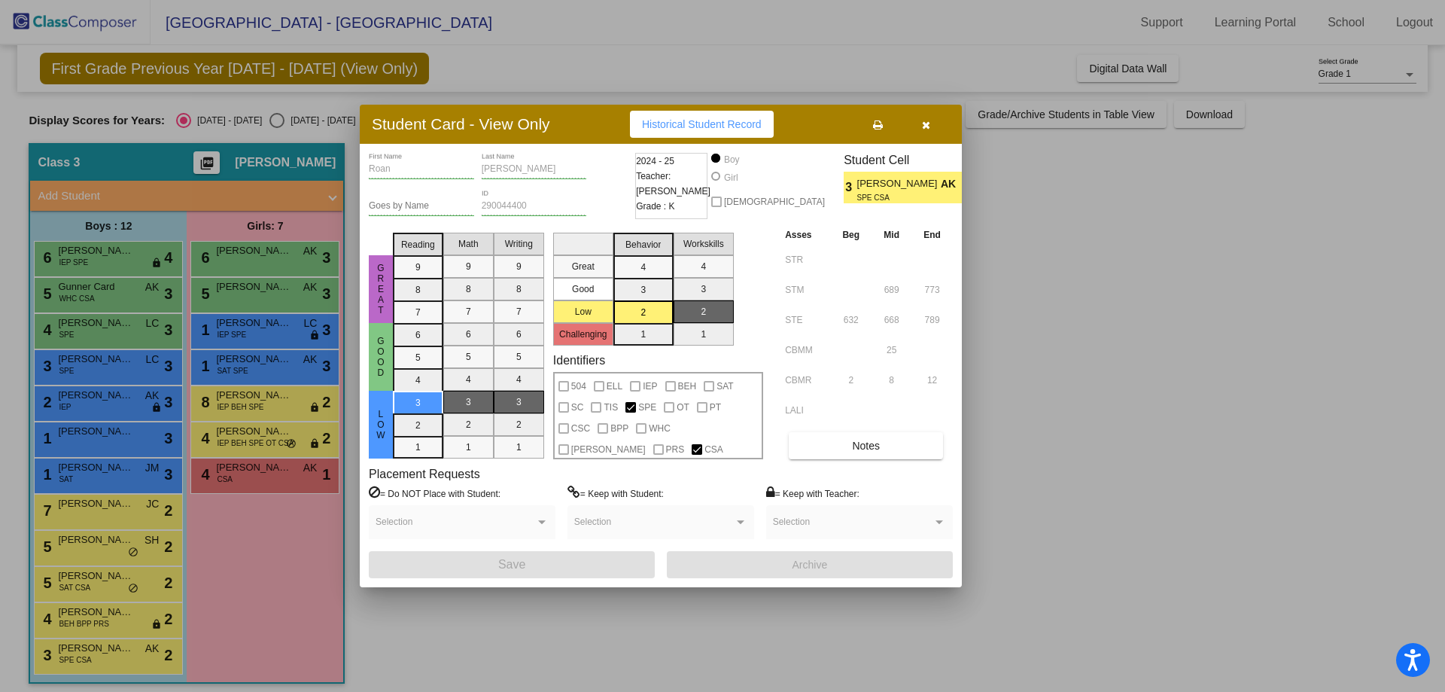
click at [1202, 398] on div at bounding box center [722, 346] width 1445 height 692
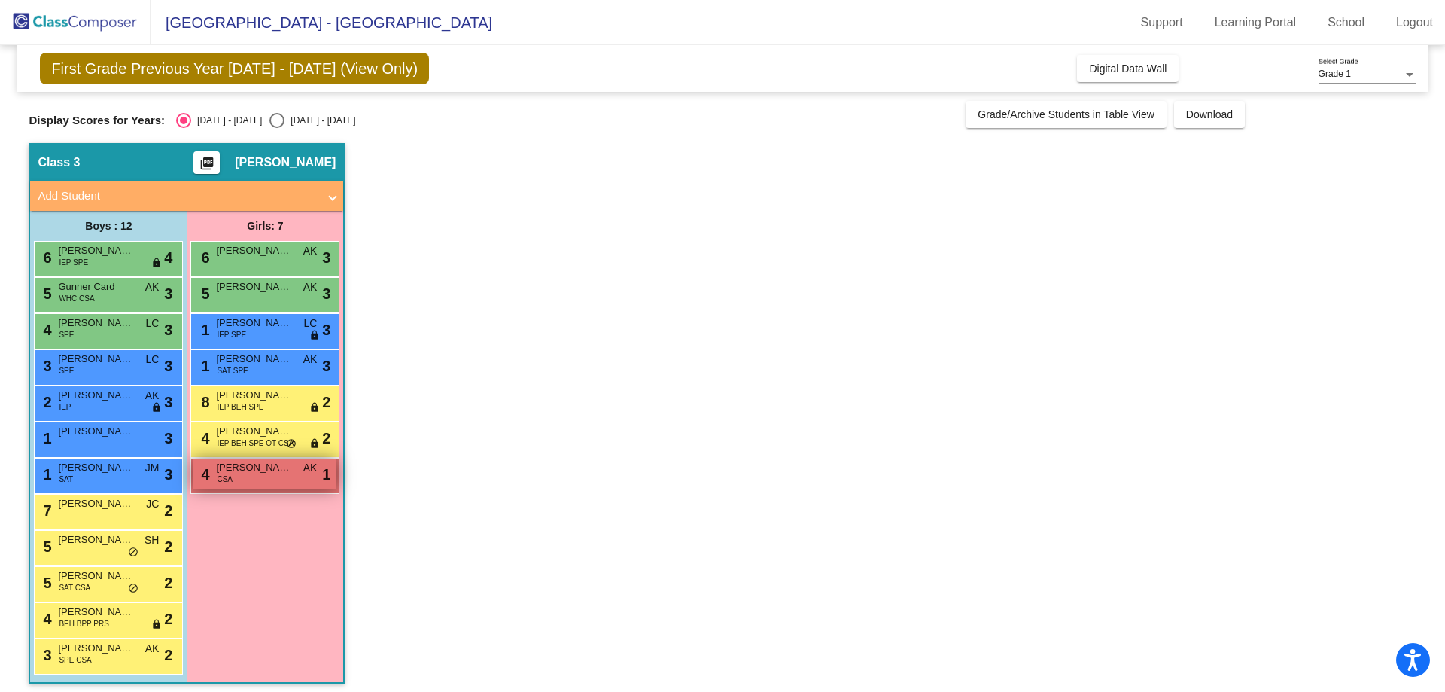
click at [205, 476] on span "4" at bounding box center [203, 474] width 12 height 17
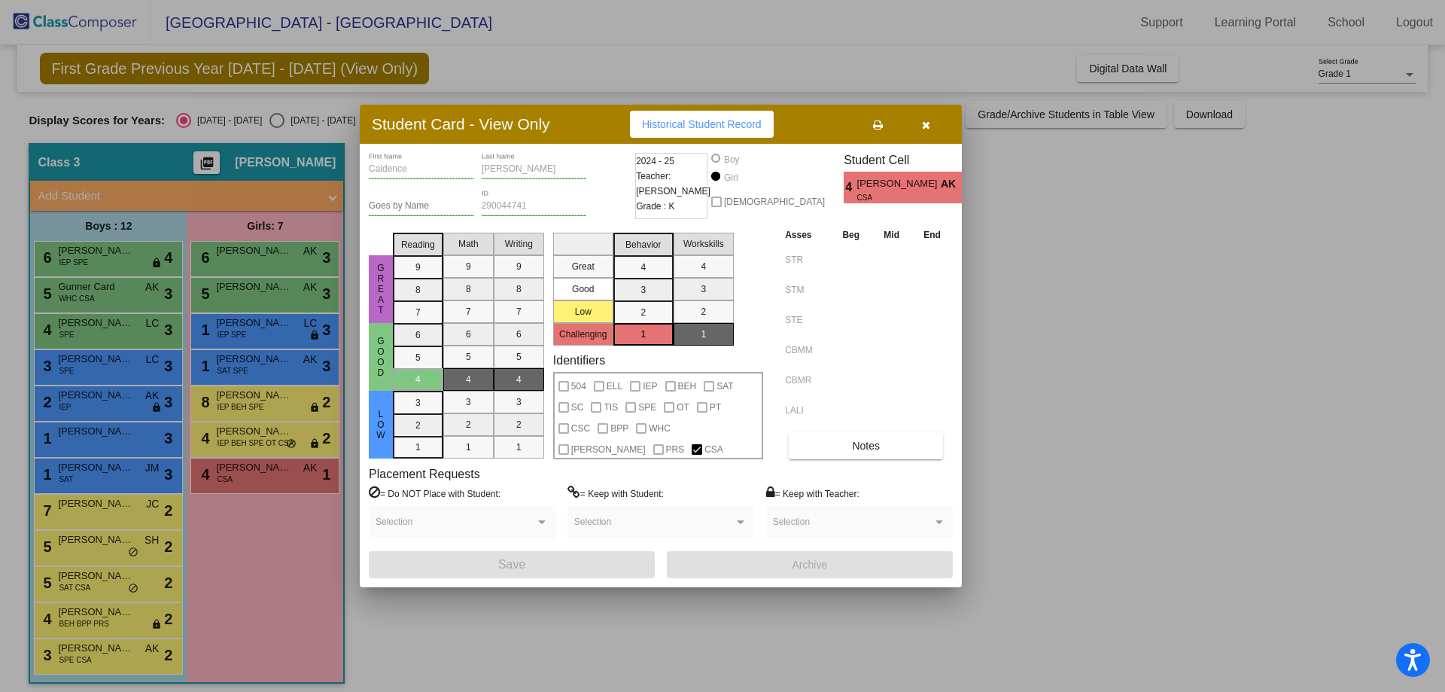
click at [1020, 467] on div at bounding box center [722, 346] width 1445 height 692
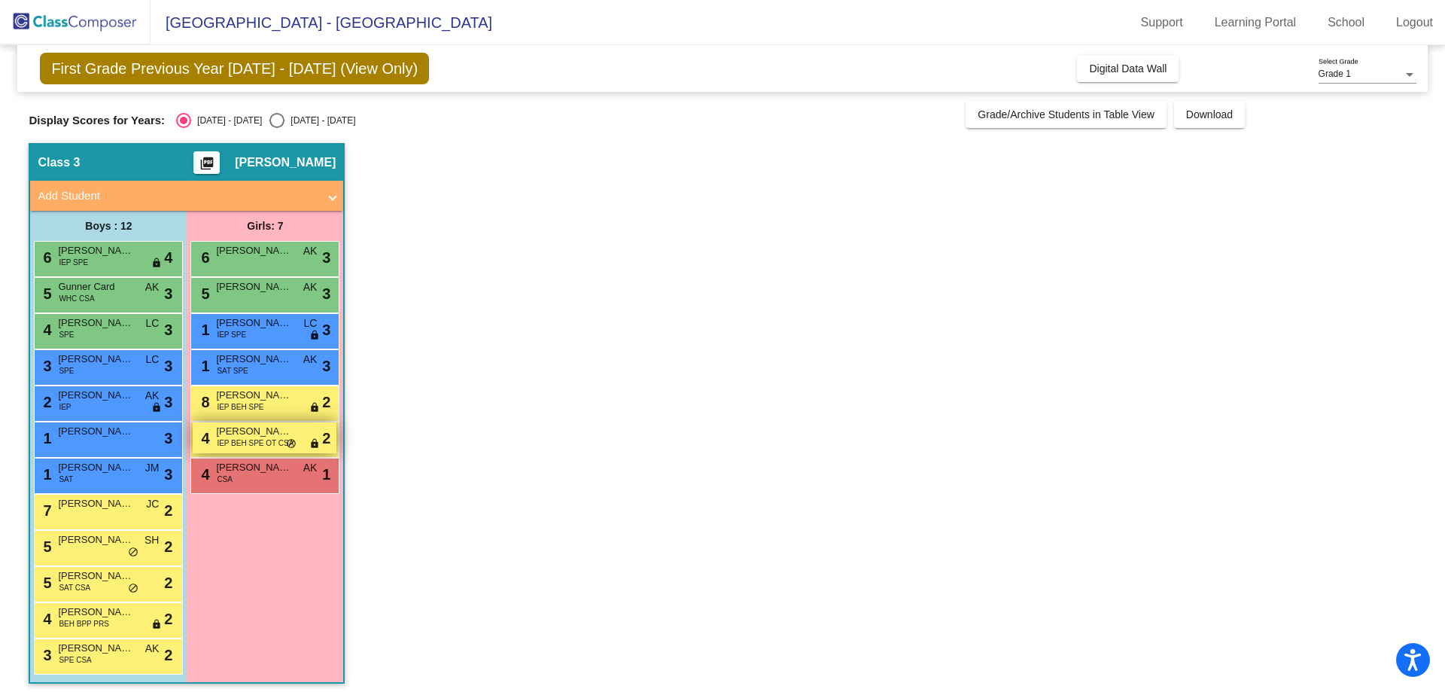
click at [239, 443] on span "IEP BEH SPE OT CSA" at bounding box center [255, 442] width 77 height 11
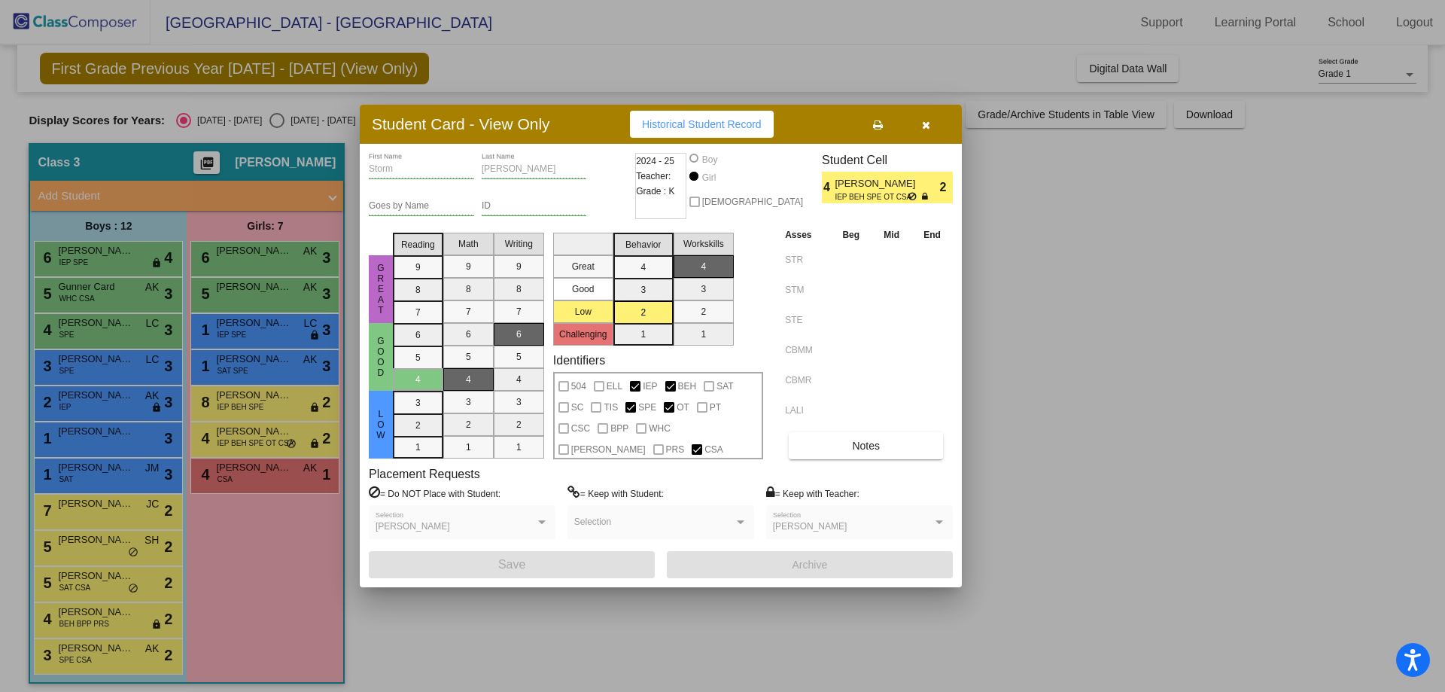
click at [1024, 242] on div at bounding box center [722, 346] width 1445 height 692
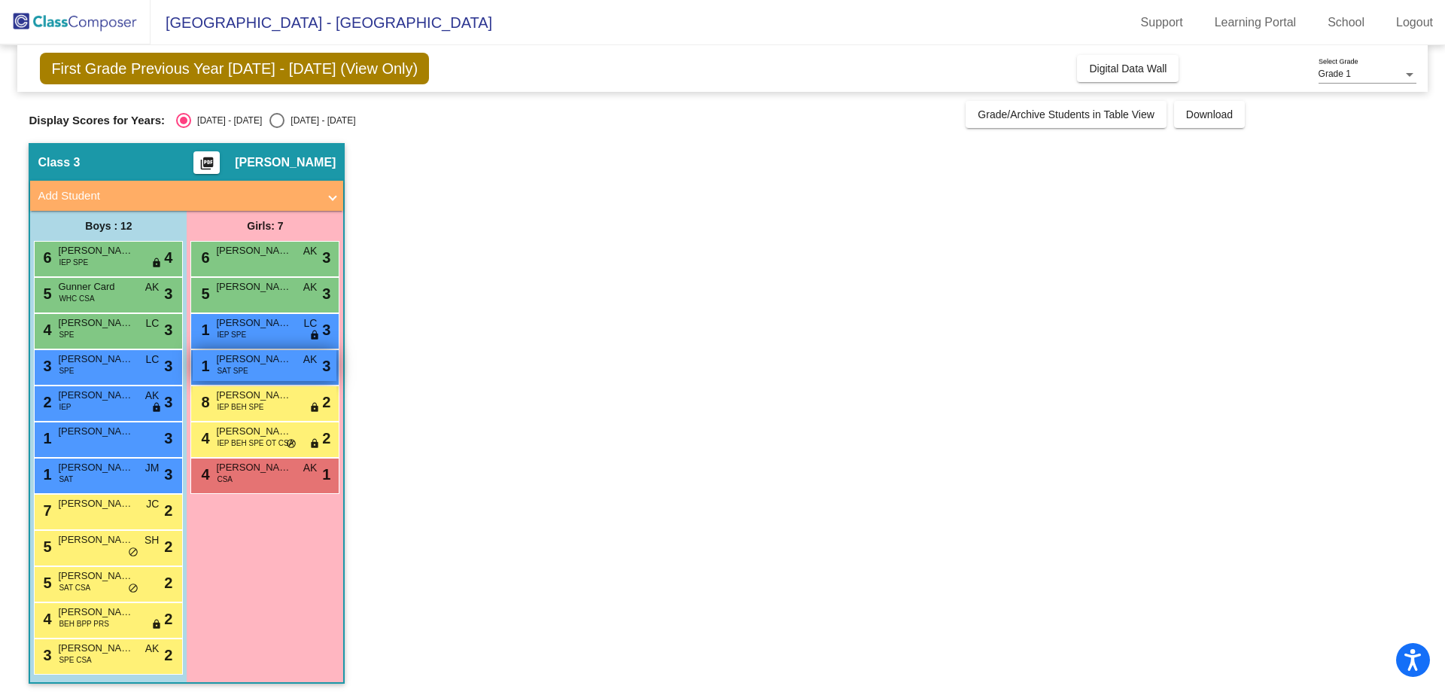
click at [273, 366] on div "1 Sydney Diamond SAT SPE AK lock do_not_disturb_alt 3" at bounding box center [265, 365] width 144 height 31
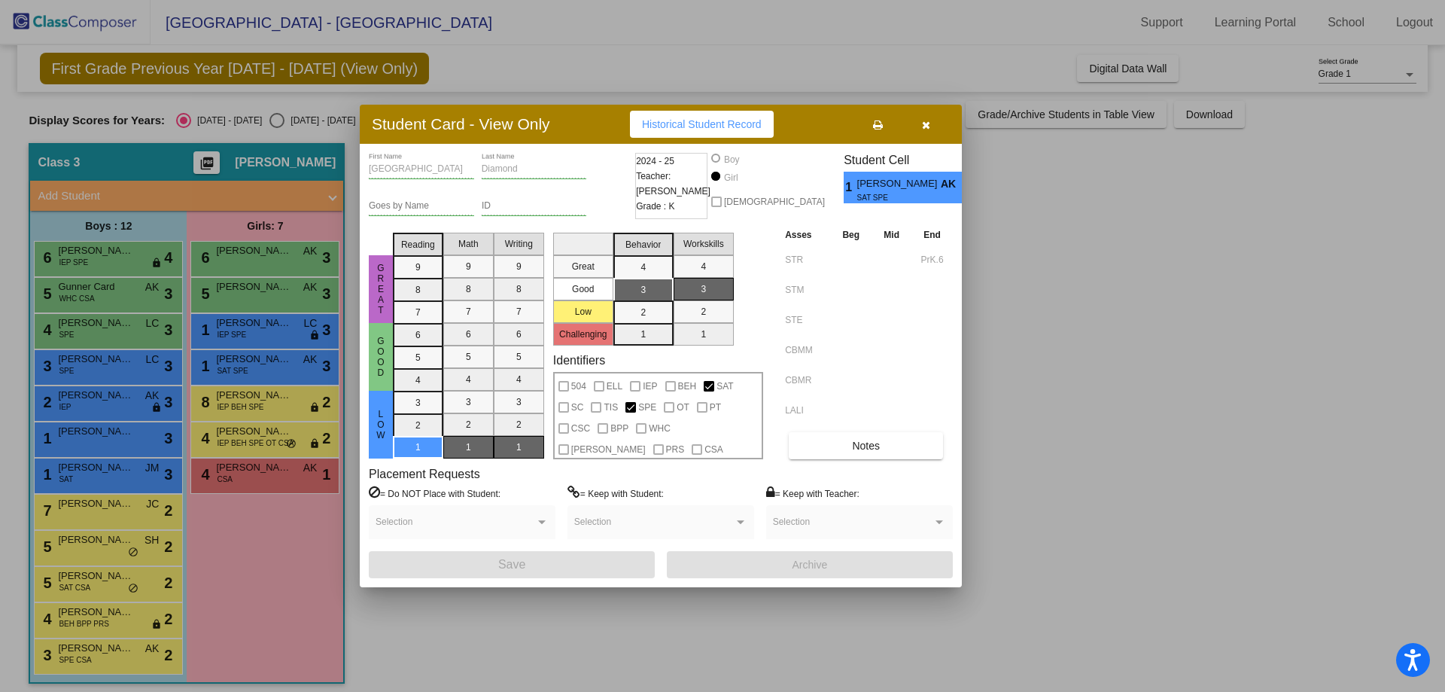
click at [1060, 322] on div at bounding box center [722, 346] width 1445 height 692
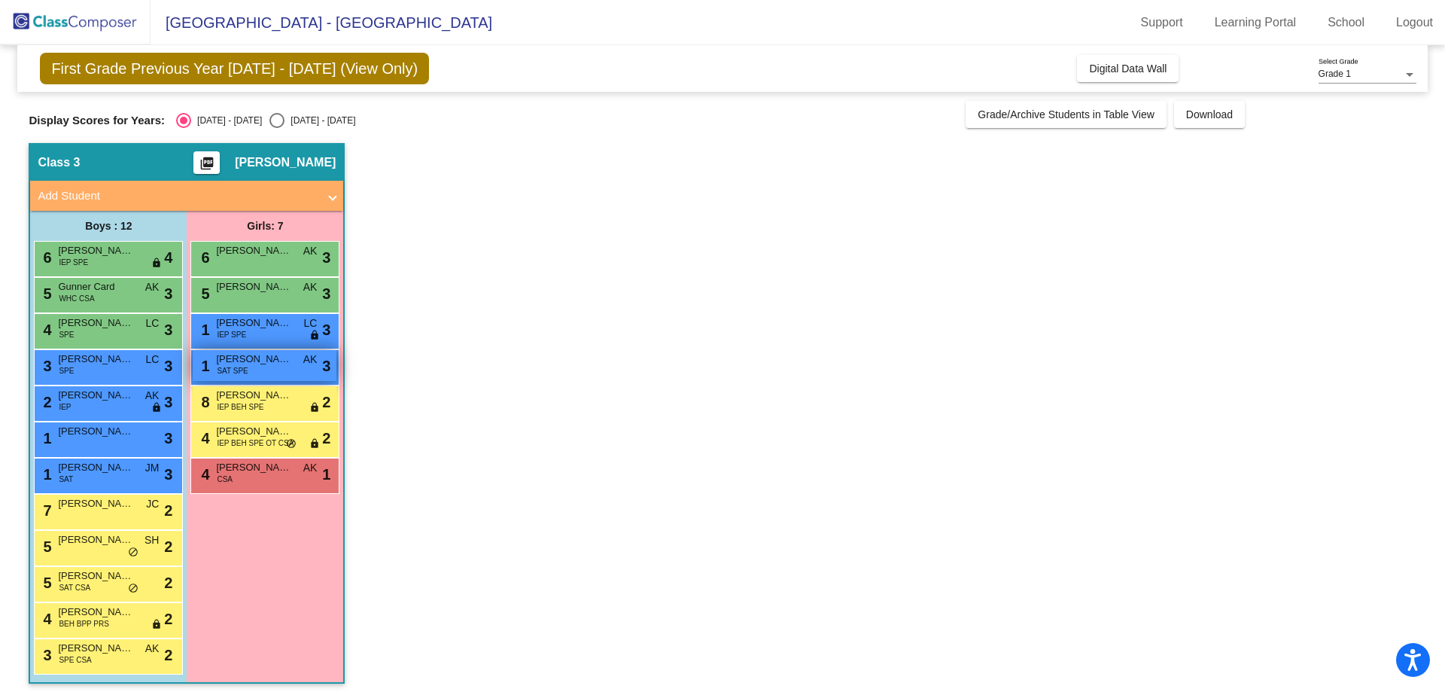
click at [311, 366] on span "AK" at bounding box center [310, 359] width 14 height 16
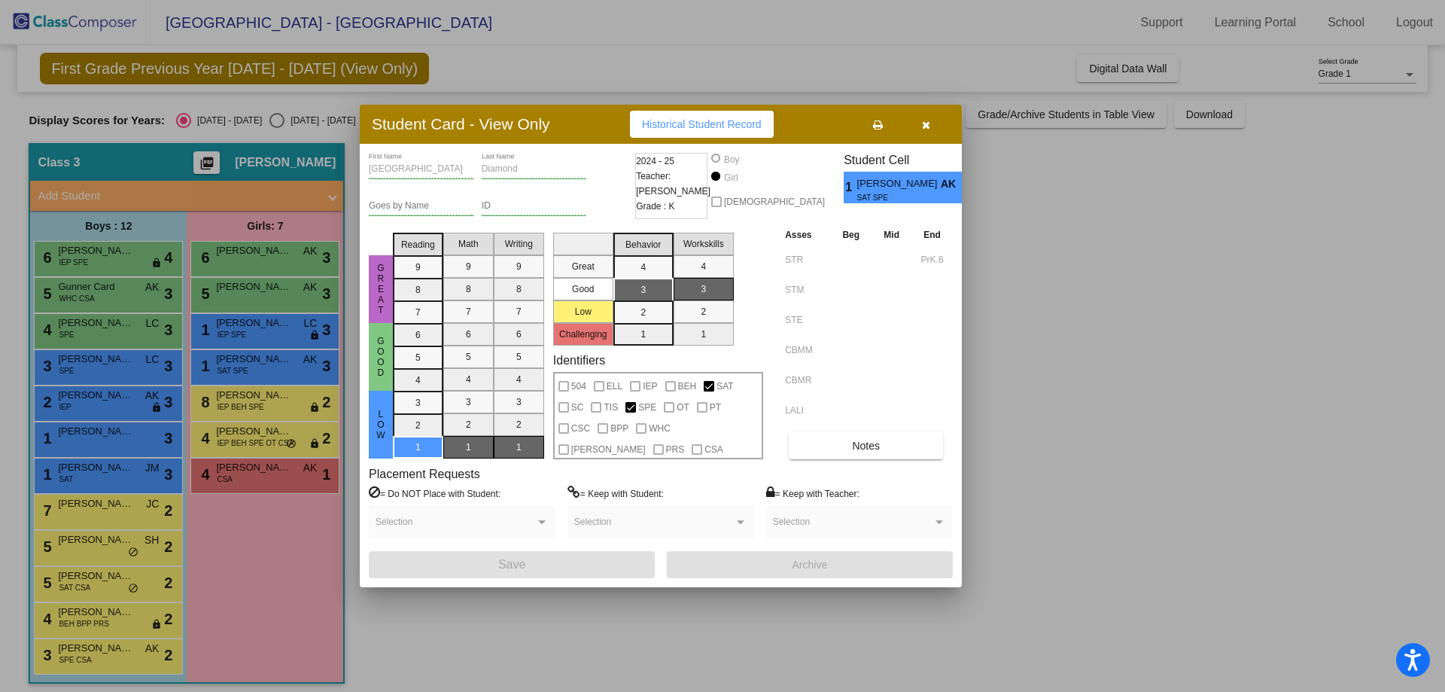
click at [932, 123] on button "button" at bounding box center [926, 124] width 48 height 27
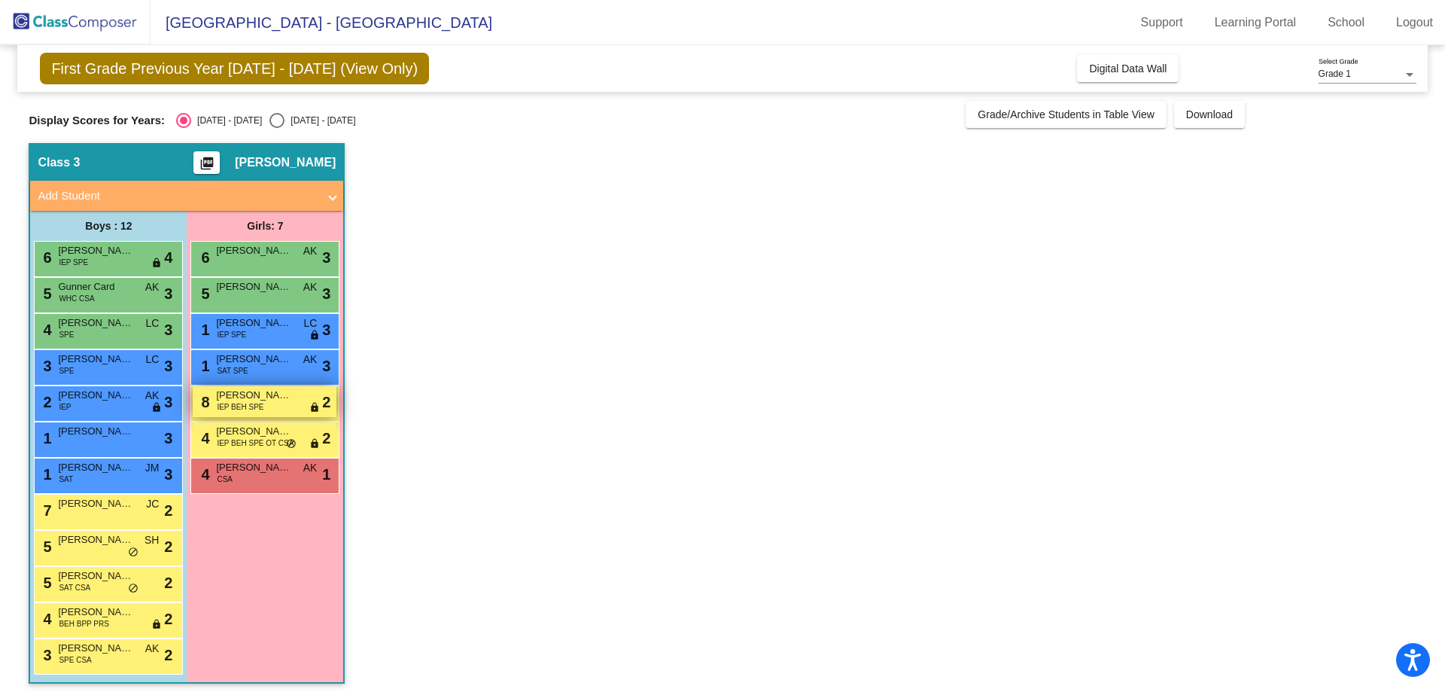
click at [255, 376] on div "1 Sydney Diamond SAT SPE AK lock do_not_disturb_alt 3" at bounding box center [265, 365] width 144 height 31
